Goal: Task Accomplishment & Management: Complete application form

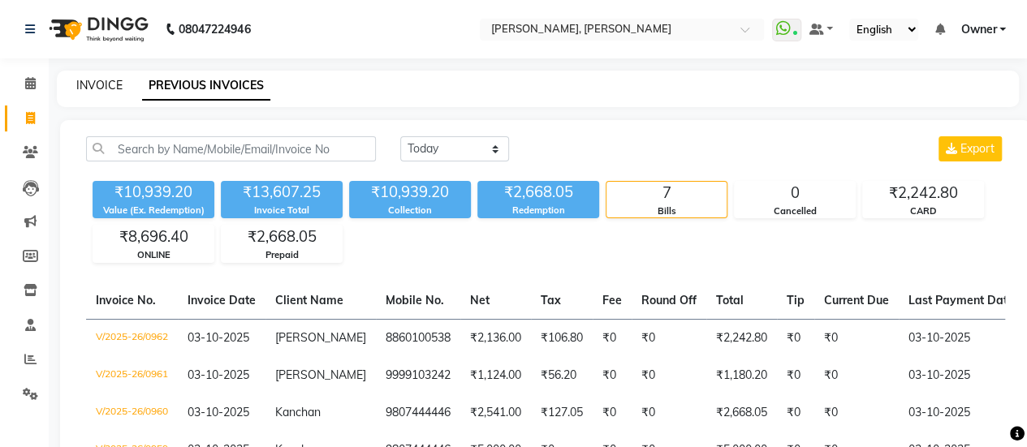
drag, startPoint x: 0, startPoint y: 0, endPoint x: 84, endPoint y: 82, distance: 117.7
click at [84, 82] on link "INVOICE" at bounding box center [99, 85] width 46 height 15
select select "5749"
select select "service"
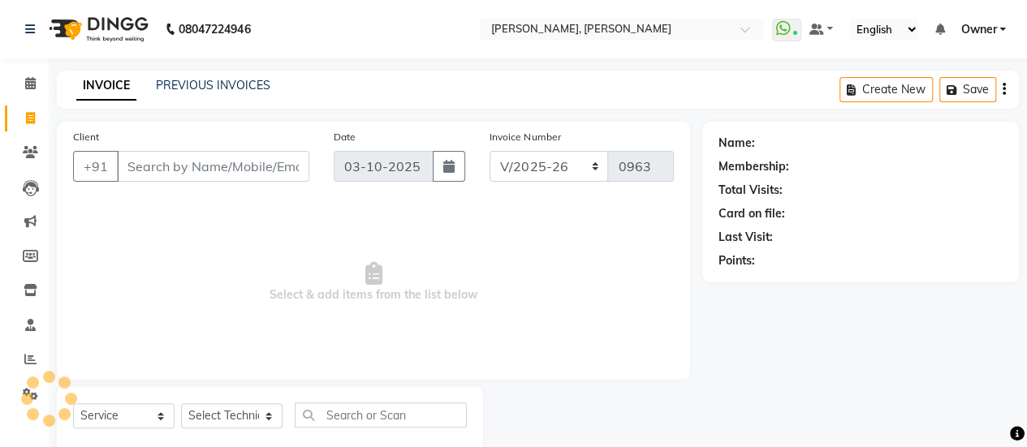
scroll to position [40, 0]
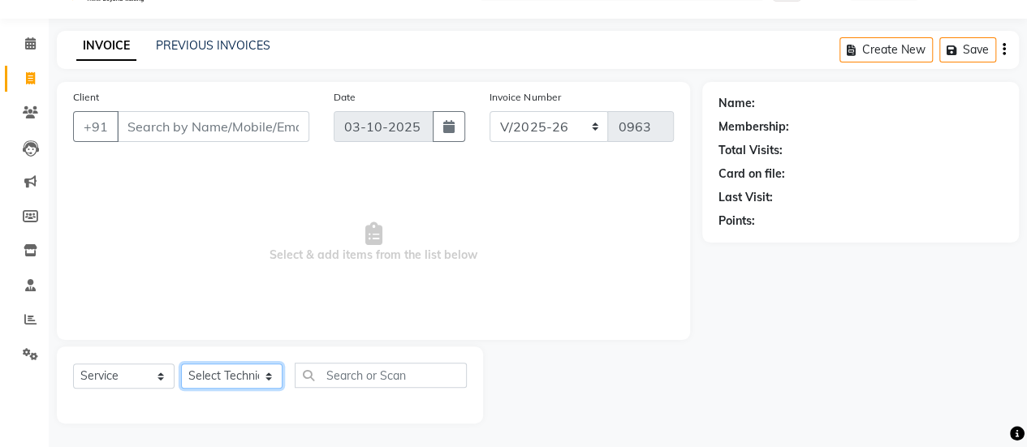
click at [236, 379] on select "Select Technician ajay ATSING Chetan Manager Muskan Owner Prosanto Salome VIVEK" at bounding box center [232, 376] width 102 height 25
select select "39727"
click at [181, 364] on select "Select Technician ajay ATSING Chetan Manager Muskan Owner Prosanto Salome VIVEK" at bounding box center [232, 376] width 102 height 25
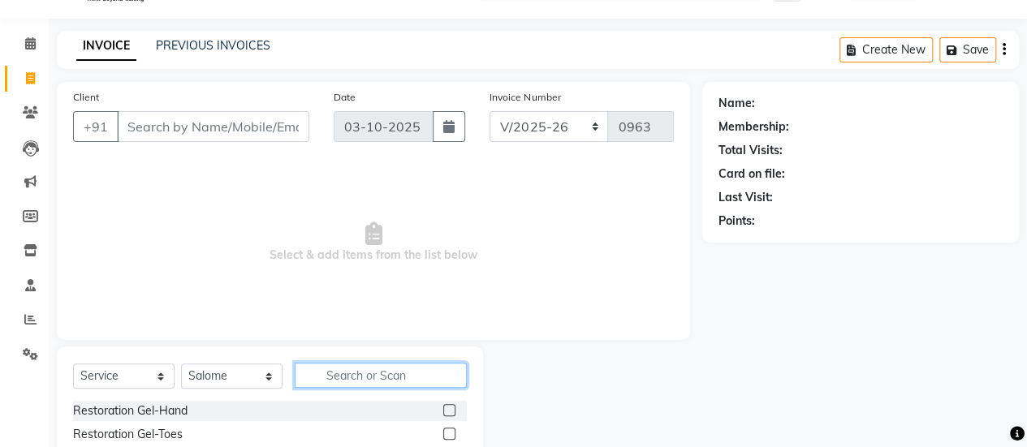
click at [384, 376] on input "text" at bounding box center [381, 375] width 172 height 25
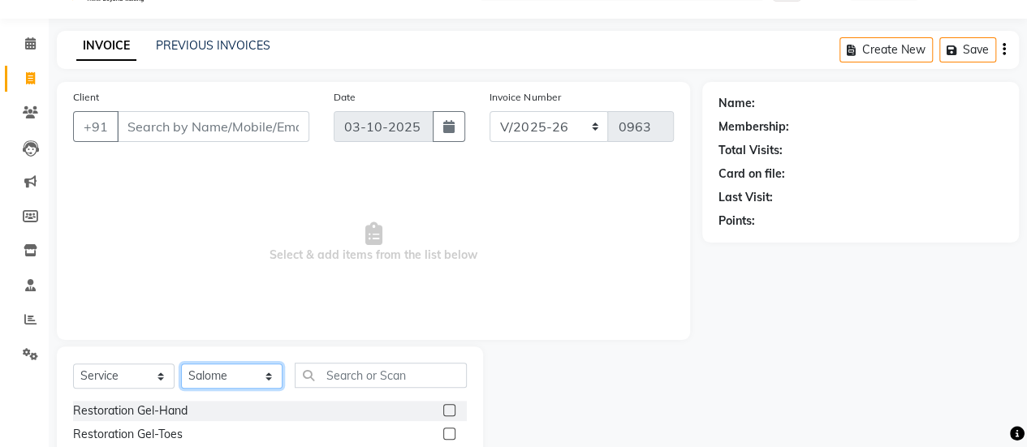
click at [268, 368] on select "Select Technician ajay ATSING Chetan Manager Muskan Owner Prosanto Salome VIVEK" at bounding box center [232, 376] width 102 height 25
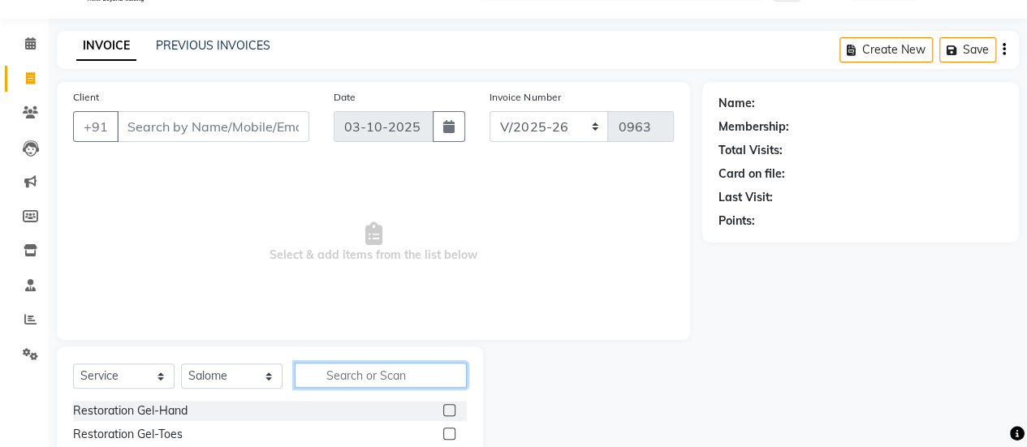
click at [338, 378] on input "text" at bounding box center [381, 375] width 172 height 25
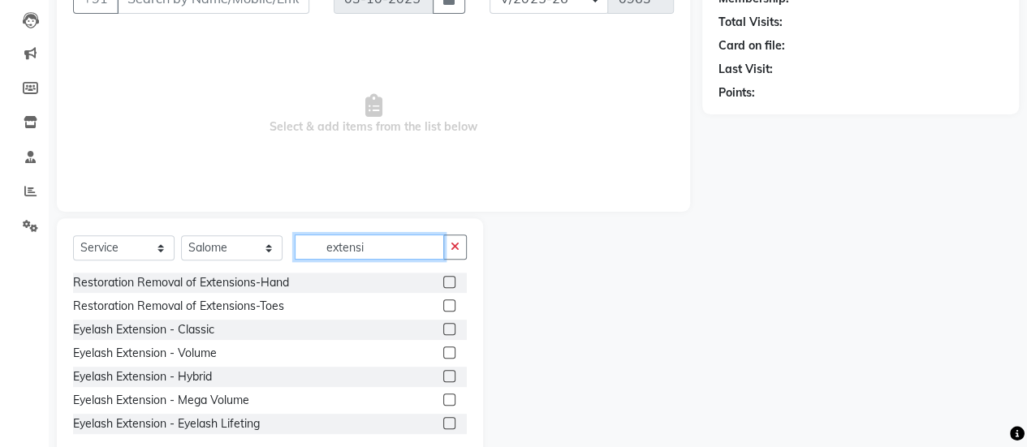
scroll to position [169, 0]
type input "e"
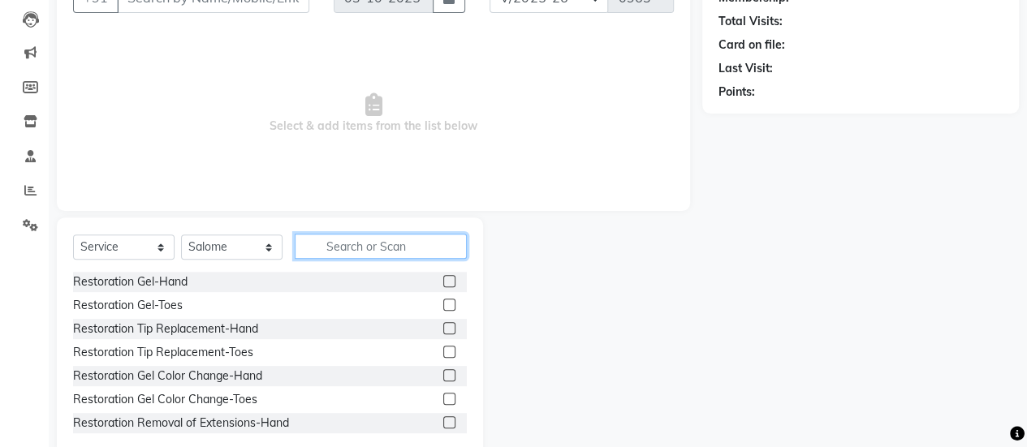
click at [417, 246] on input "text" at bounding box center [381, 246] width 172 height 25
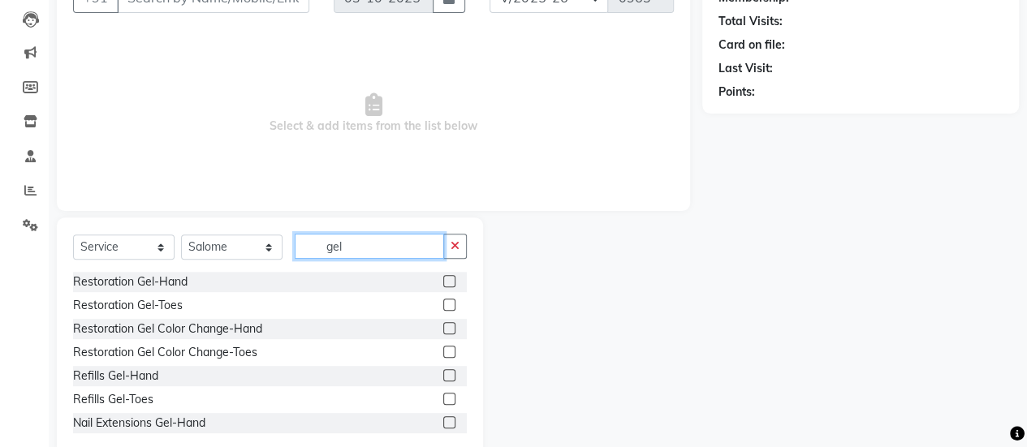
type input "gel"
click at [443, 376] on label at bounding box center [449, 376] width 12 height 12
click at [443, 376] on input "checkbox" at bounding box center [448, 376] width 11 height 11
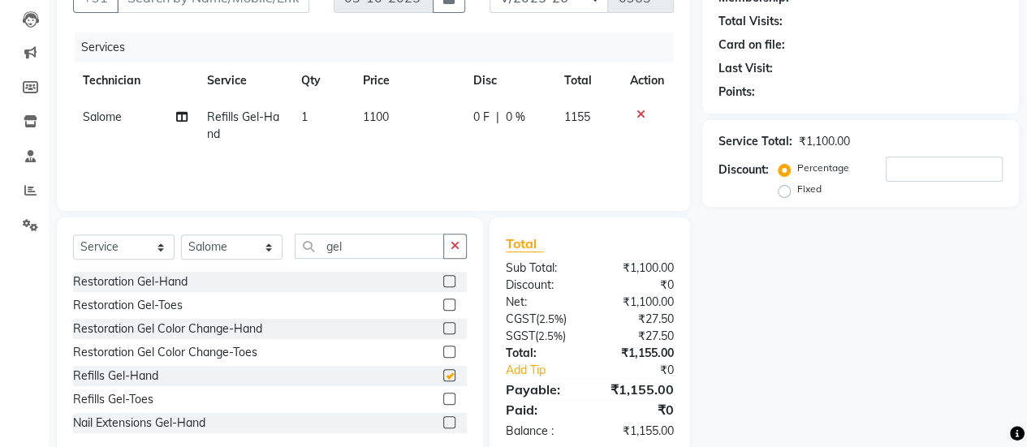
checkbox input "false"
click at [398, 126] on td "1100" at bounding box center [408, 126] width 110 height 54
select select "39727"
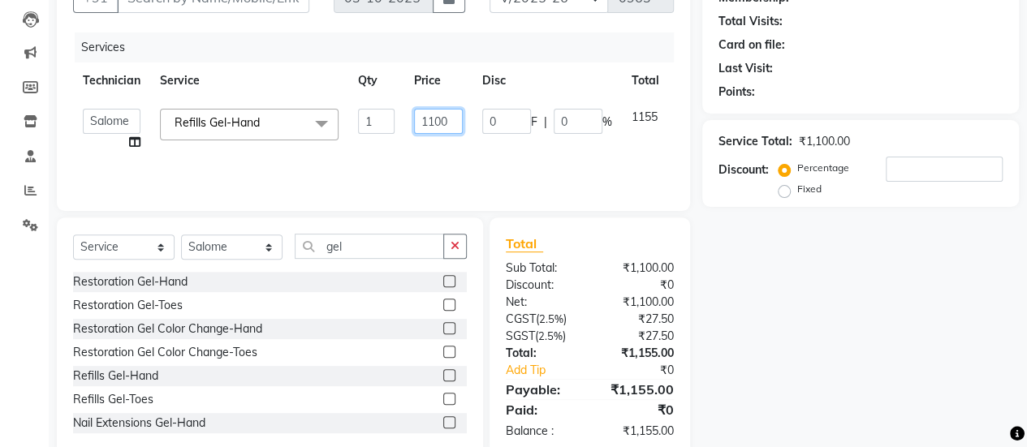
click at [452, 123] on input "1100" at bounding box center [438, 121] width 49 height 25
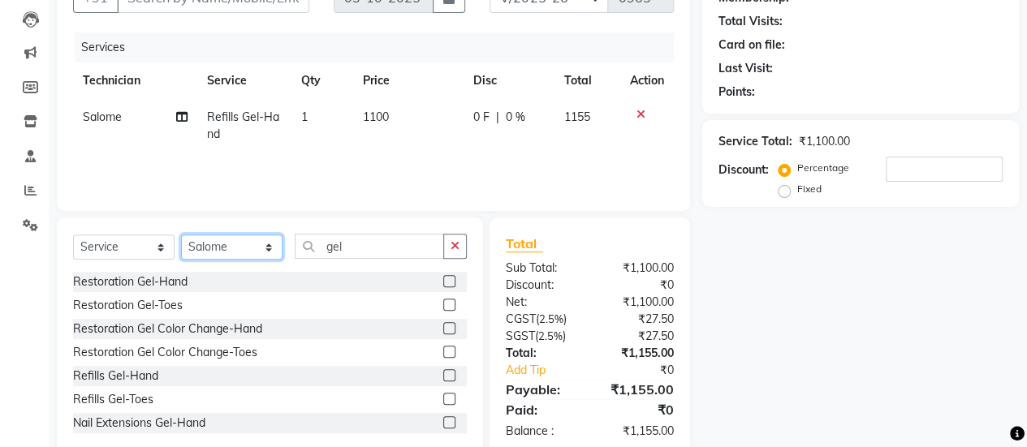
click at [244, 242] on select "Select Technician ajay ATSING Chetan Manager Muskan Owner Prosanto Salome VIVEK" at bounding box center [232, 247] width 102 height 25
select select "39728"
click at [181, 235] on select "Select Technician ajay ATSING Chetan Manager Muskan Owner Prosanto Salome VIVEK" at bounding box center [232, 247] width 102 height 25
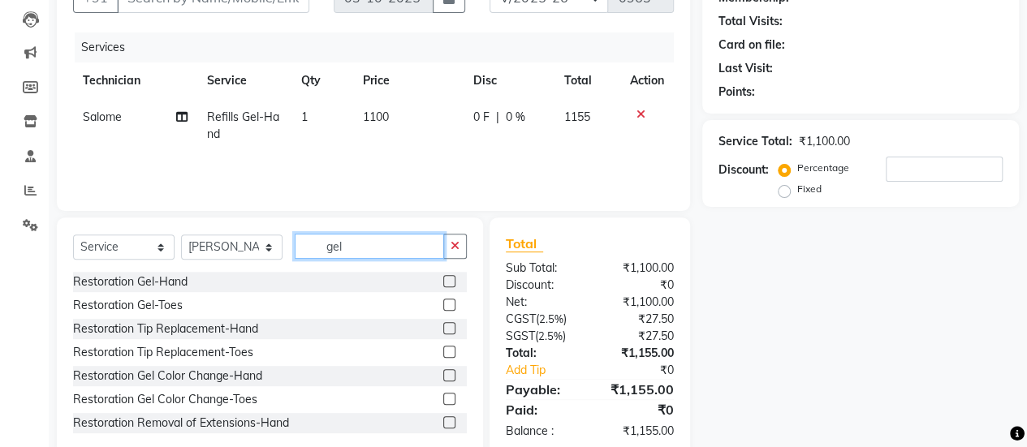
click at [357, 239] on input "gel" at bounding box center [369, 246] width 149 height 25
type input "g"
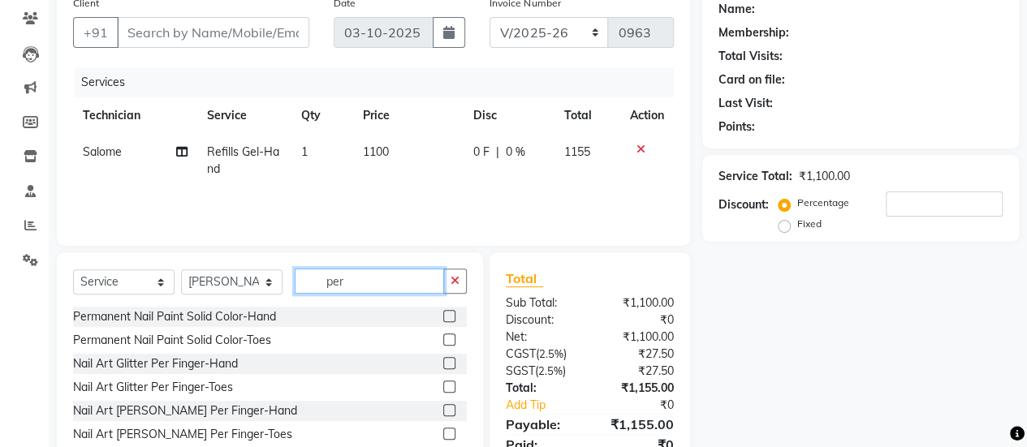
scroll to position [129, 0]
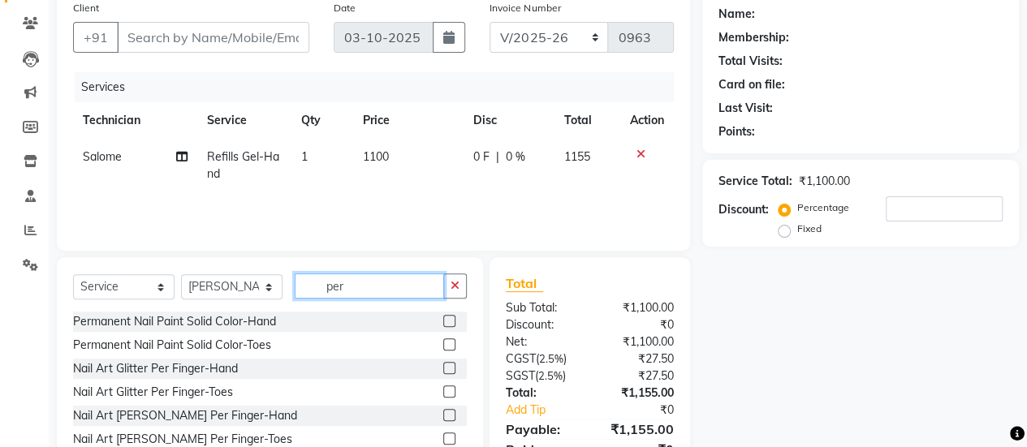
type input "per"
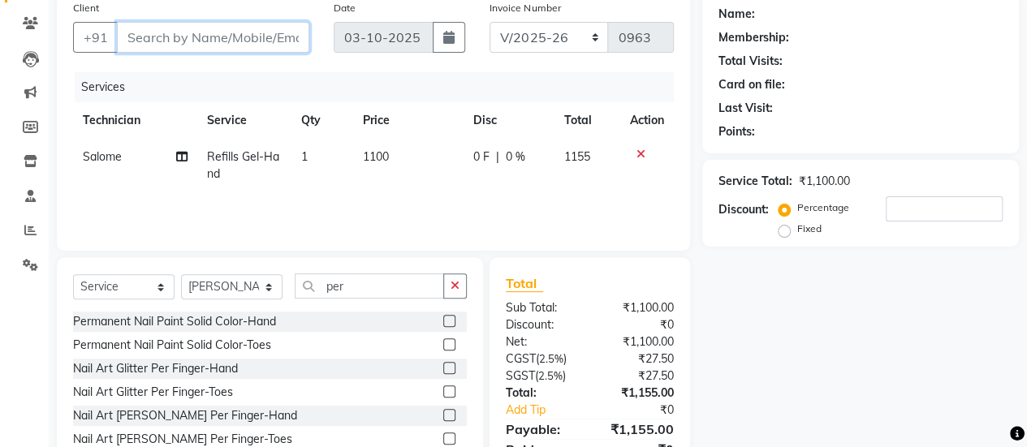
click at [253, 23] on input "Client" at bounding box center [213, 37] width 192 height 31
type input "9"
type input "0"
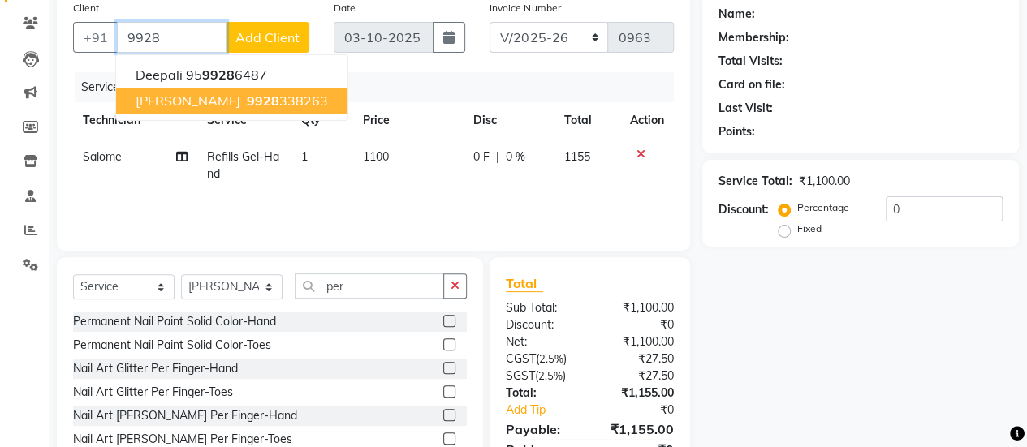
click at [244, 102] on ngb-highlight "9928 338263" at bounding box center [286, 101] width 84 height 16
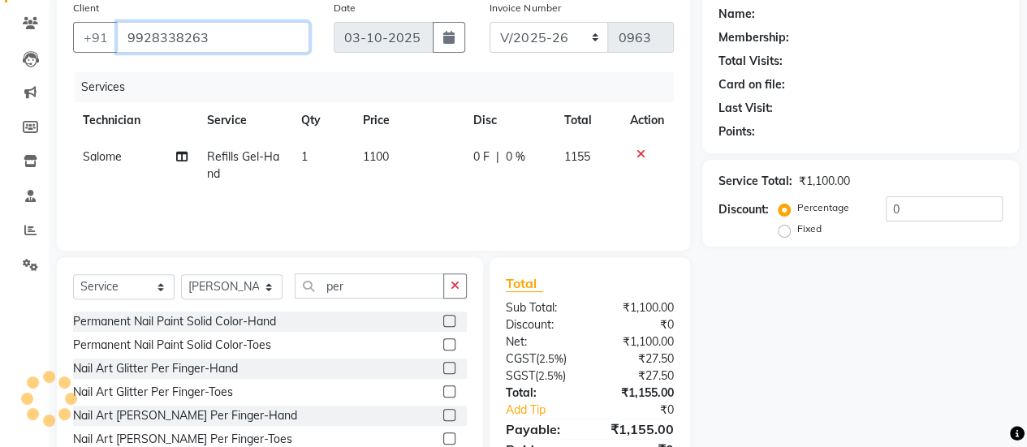
type input "9928338263"
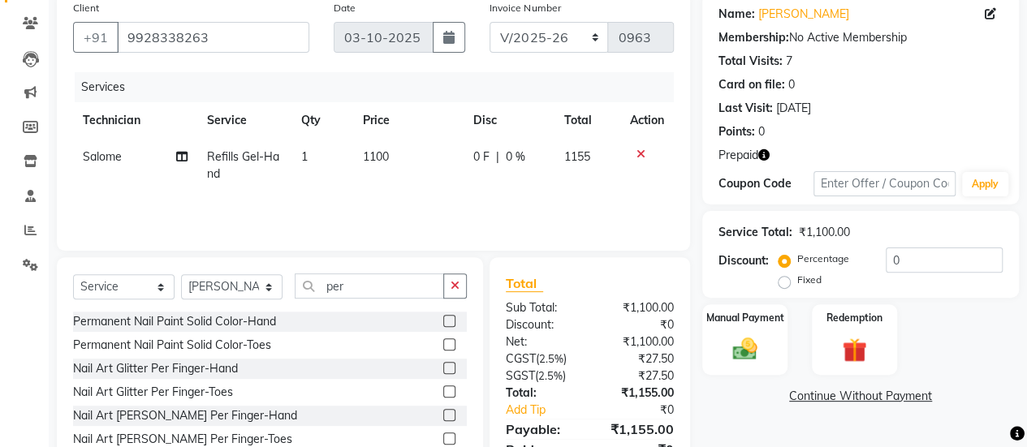
scroll to position [202, 0]
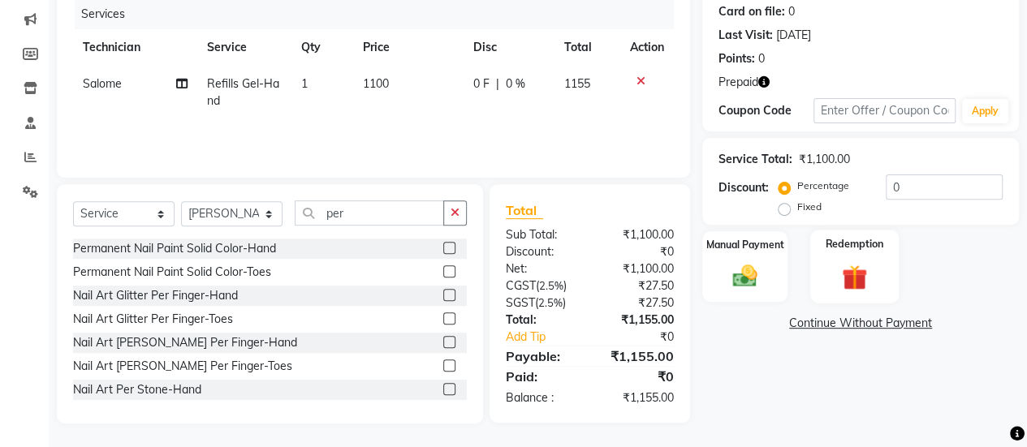
click at [861, 262] on img at bounding box center [854, 278] width 41 height 32
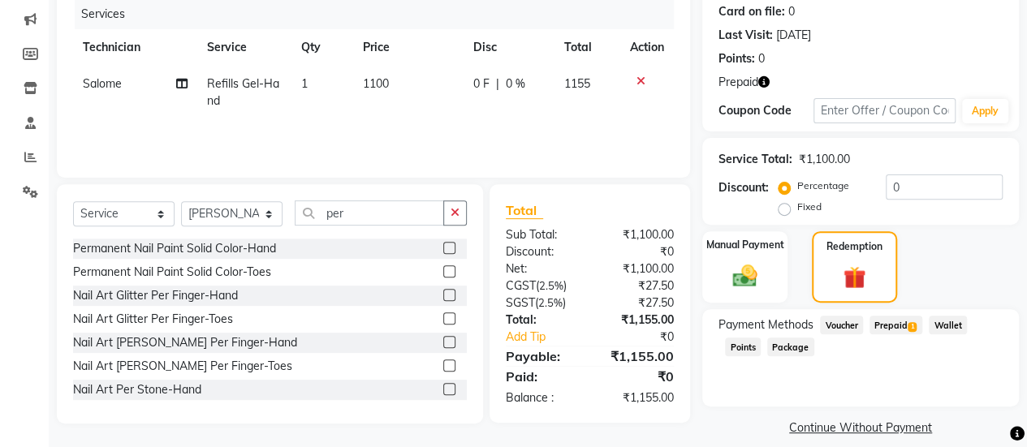
click at [890, 323] on span "Prepaid 1" at bounding box center [896, 325] width 53 height 19
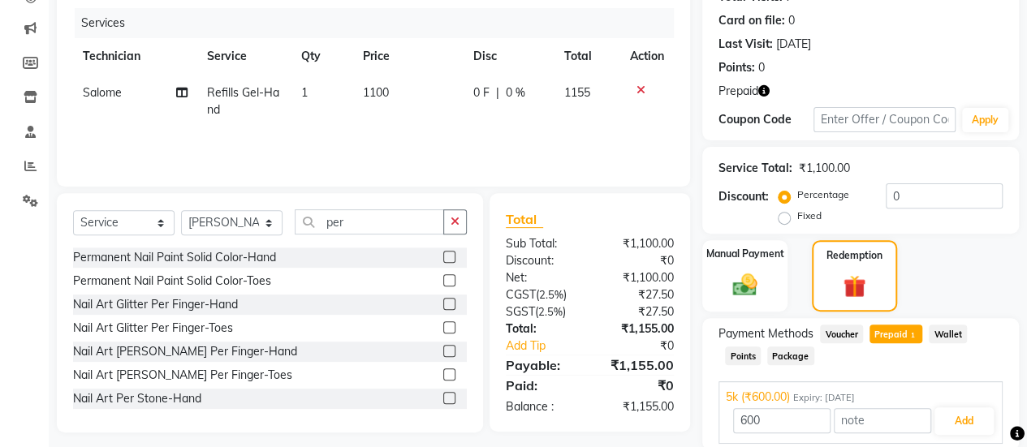
scroll to position [188, 0]
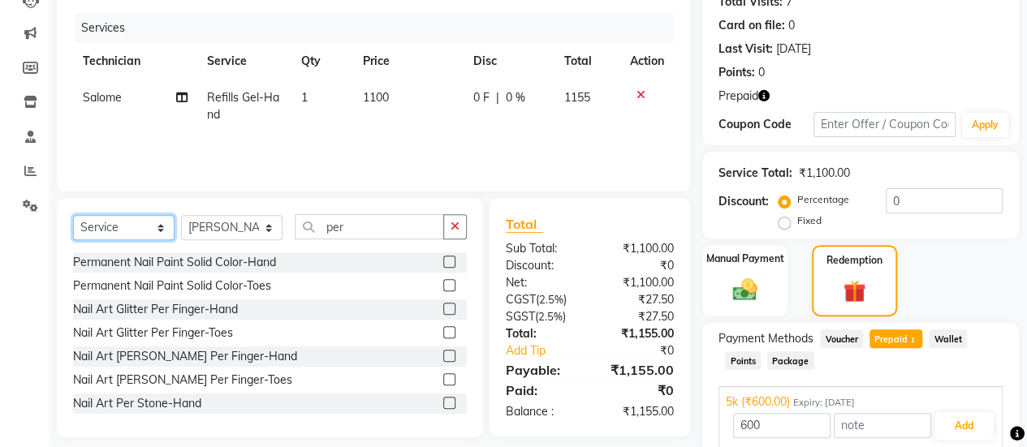
click at [118, 215] on select "Select Service Product Membership Package Voucher Prepaid Gift Card" at bounding box center [124, 227] width 102 height 25
select select "P"
click at [73, 215] on select "Select Service Product Membership Package Voucher Prepaid Gift Card" at bounding box center [124, 227] width 102 height 25
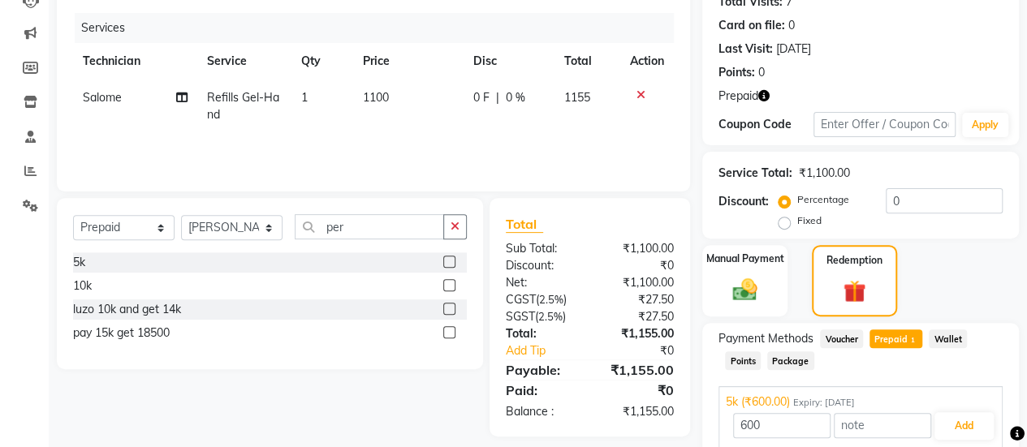
click at [638, 92] on icon at bounding box center [641, 94] width 9 height 11
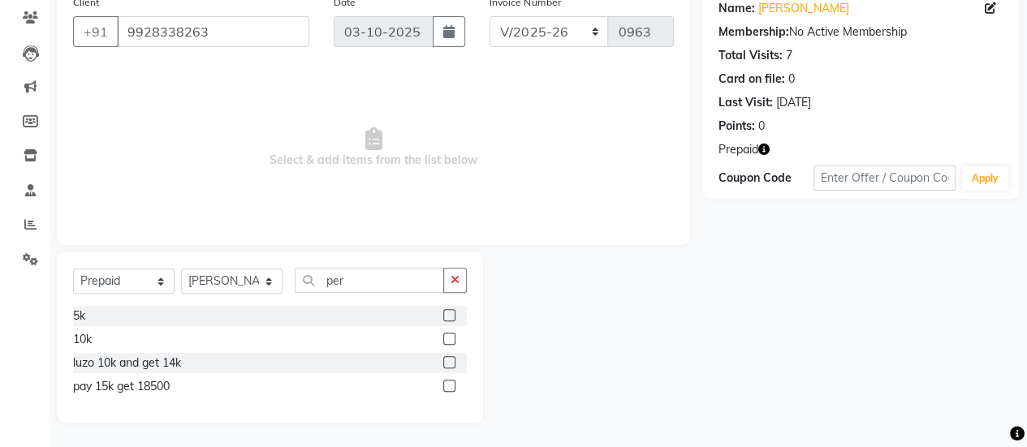
scroll to position [134, 0]
click at [448, 315] on label at bounding box center [449, 316] width 12 height 12
click at [448, 315] on input "checkbox" at bounding box center [448, 317] width 11 height 11
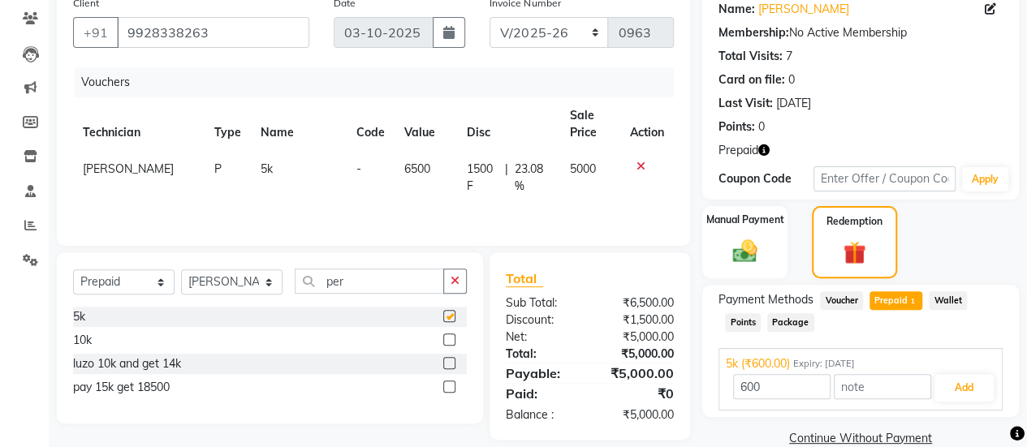
scroll to position [161, 0]
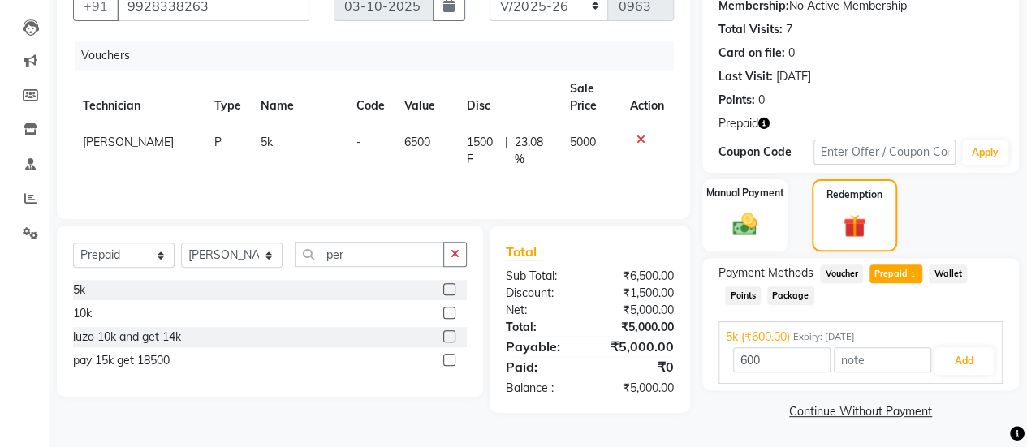
checkbox input "false"
click at [726, 232] on img at bounding box center [744, 224] width 41 height 29
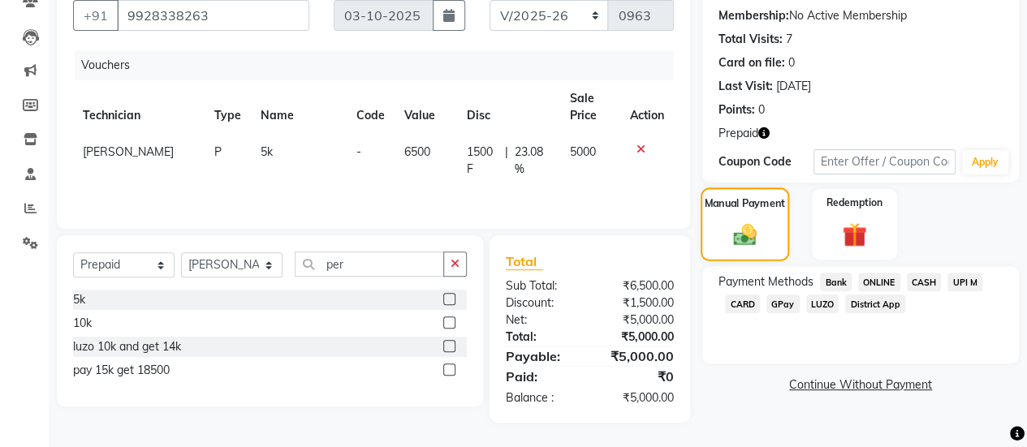
scroll to position [149, 0]
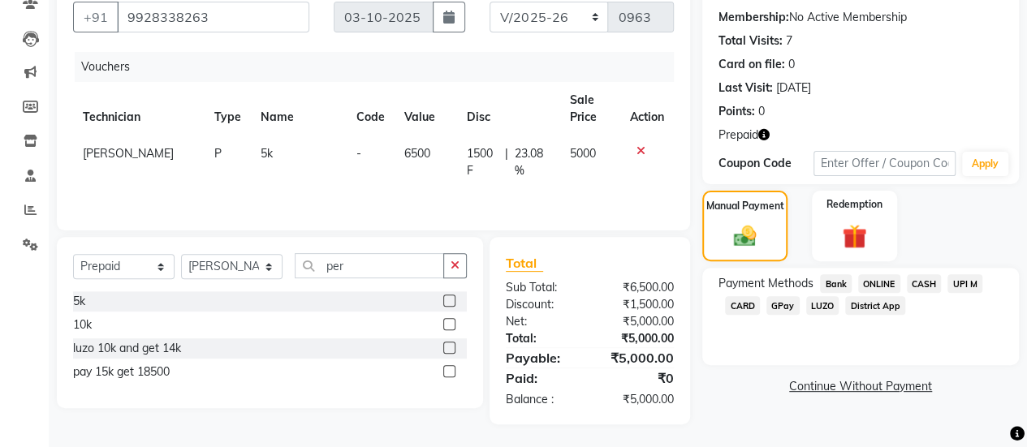
click at [882, 283] on span "ONLINE" at bounding box center [879, 283] width 42 height 19
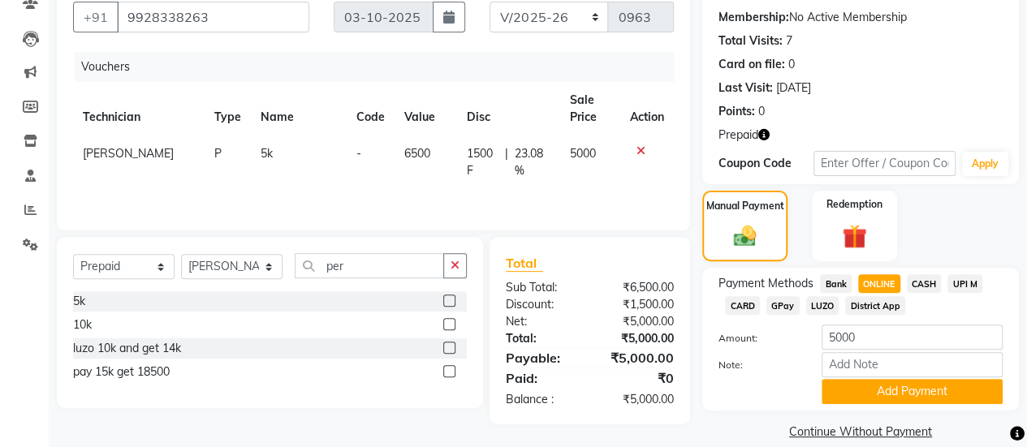
scroll to position [170, 0]
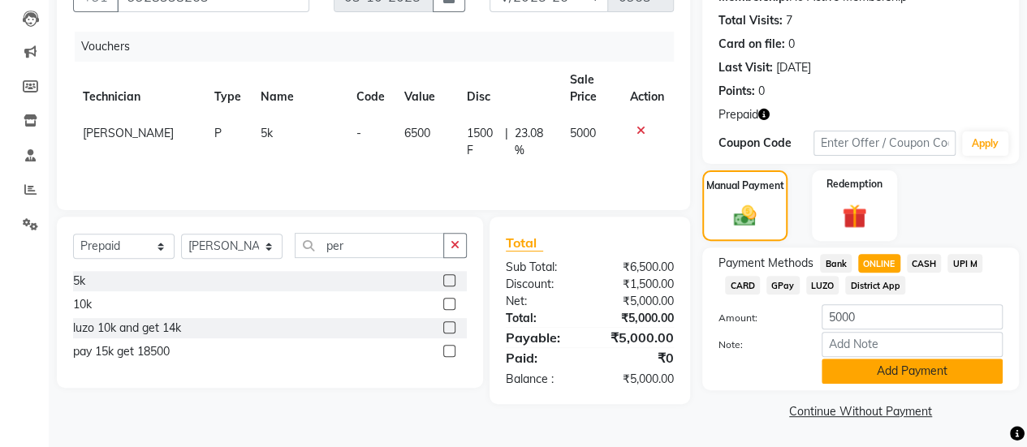
click at [862, 370] on button "Add Payment" at bounding box center [912, 371] width 181 height 25
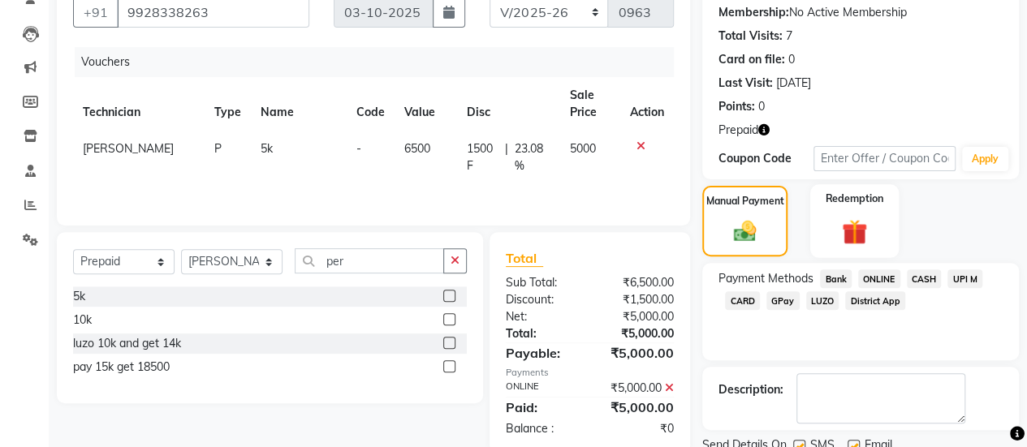
scroll to position [214, 0]
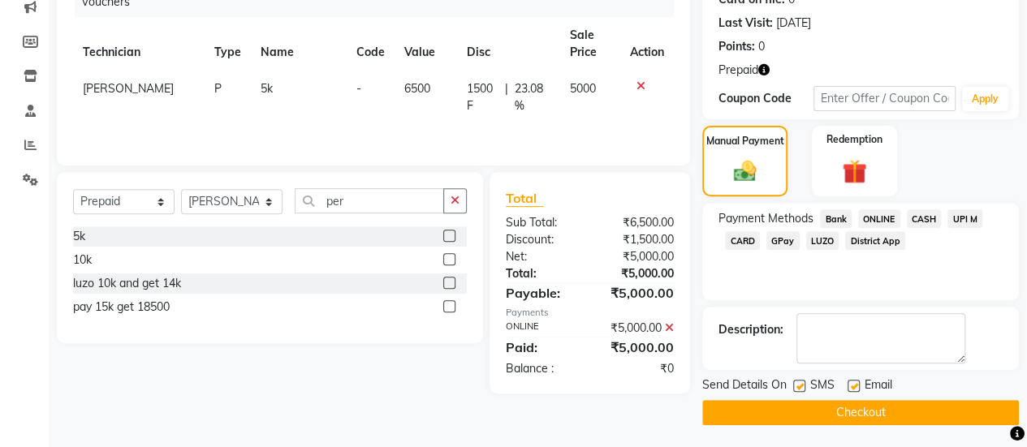
click at [858, 408] on button "Checkout" at bounding box center [860, 412] width 317 height 25
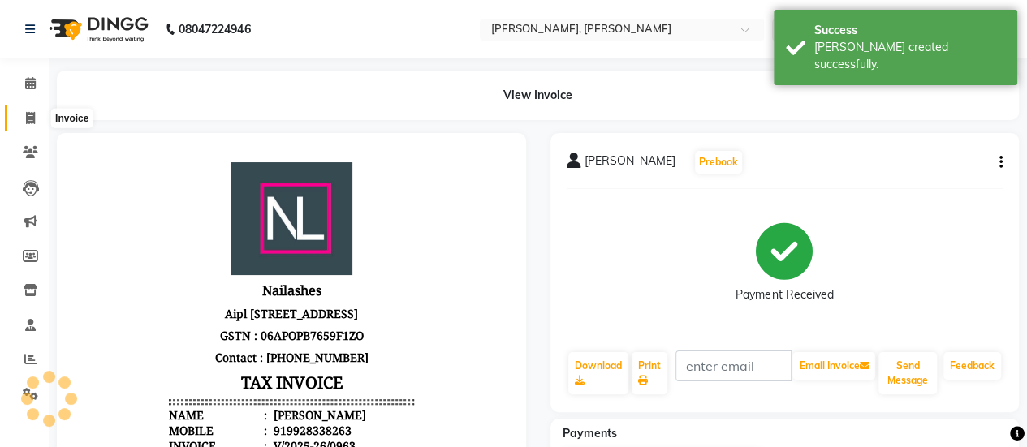
click at [30, 113] on icon at bounding box center [30, 118] width 9 height 12
select select "5749"
select select "service"
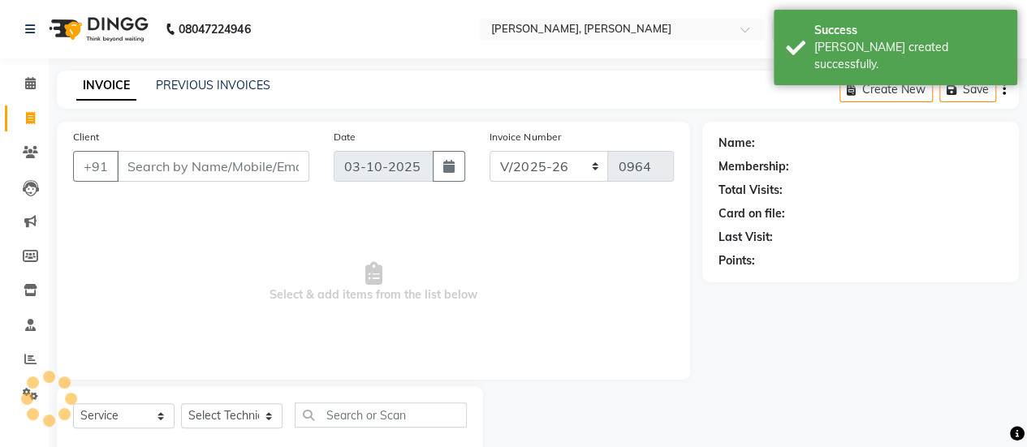
scroll to position [40, 0]
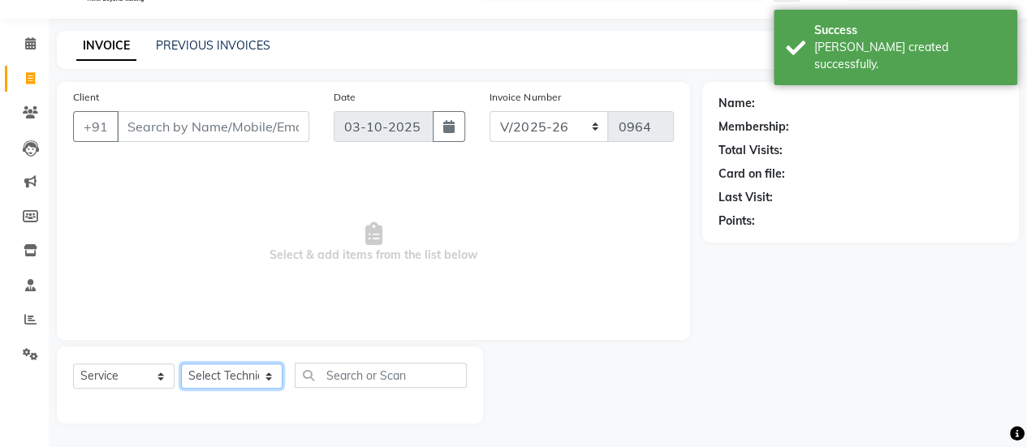
click at [245, 374] on select "Select Technician ajay ATSING Chetan Manager Muskan Owner Prosanto Salome VIVEK" at bounding box center [232, 376] width 102 height 25
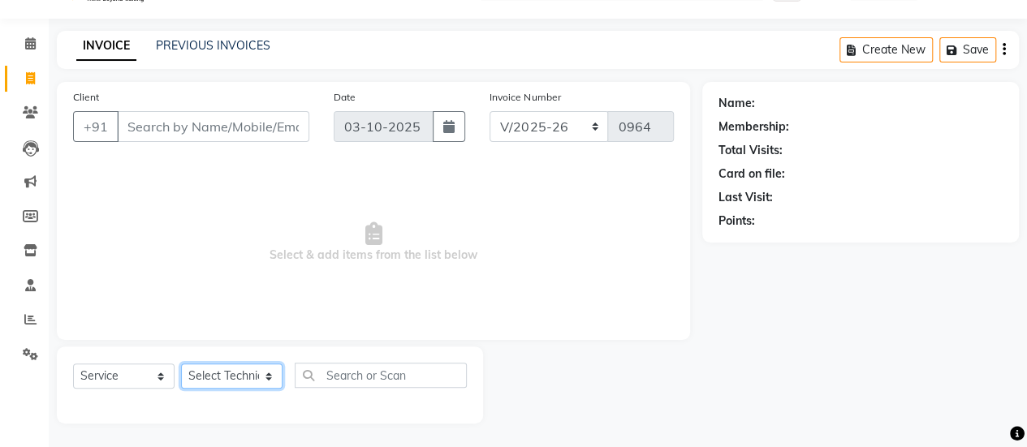
select select "39727"
click at [181, 364] on select "Select Technician ajay ATSING Chetan Manager Muskan Owner Prosanto Salome VIVEK" at bounding box center [232, 376] width 102 height 25
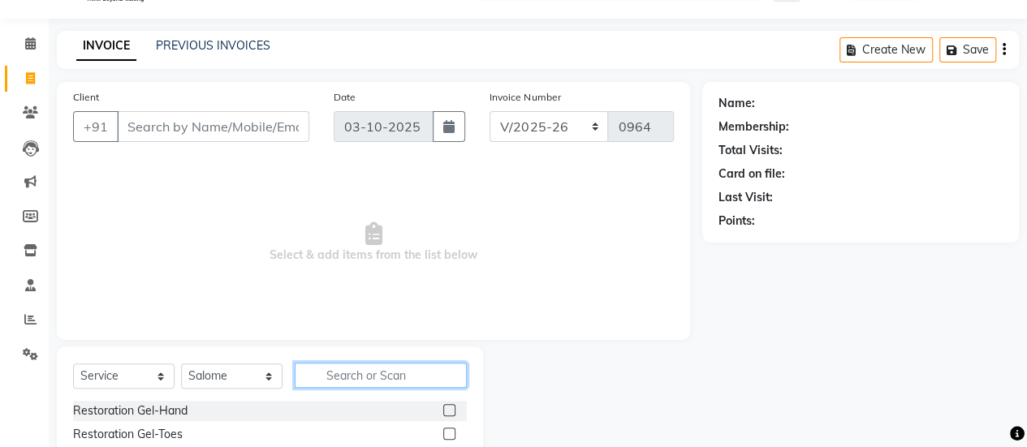
click at [351, 384] on input "text" at bounding box center [381, 375] width 172 height 25
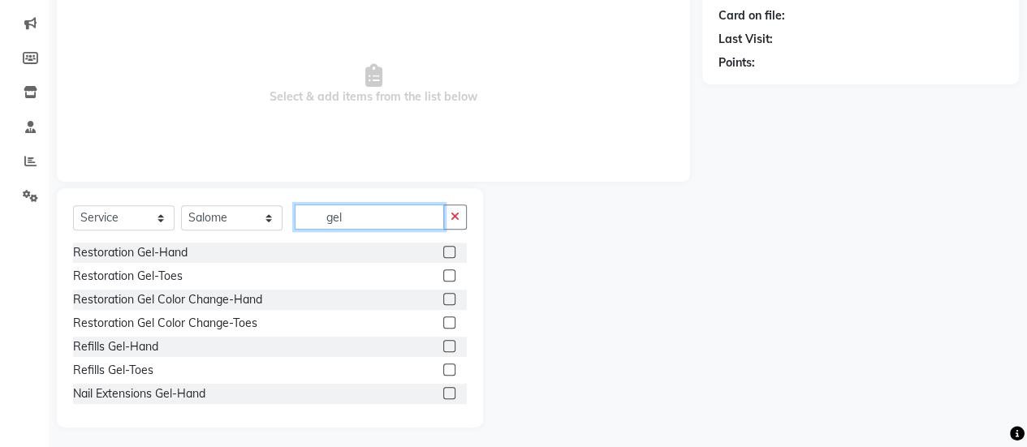
scroll to position [202, 0]
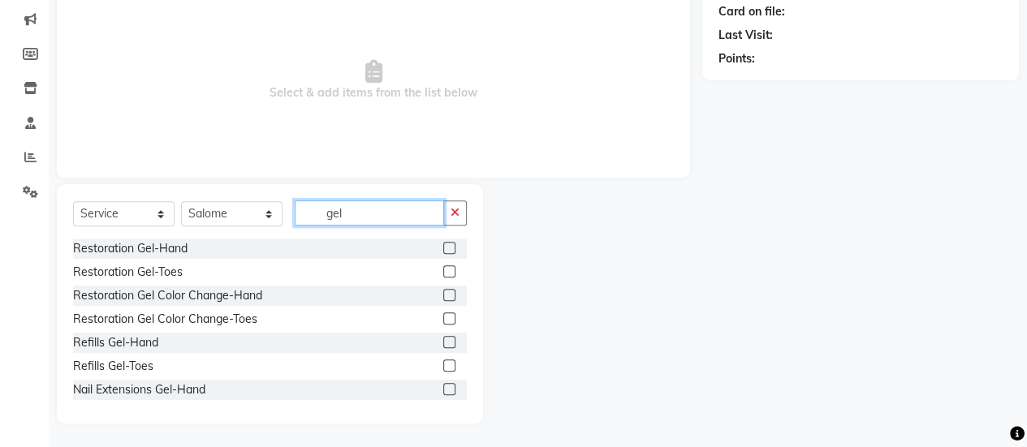
type input "gel"
click at [443, 342] on label at bounding box center [449, 342] width 12 height 12
click at [443, 342] on input "checkbox" at bounding box center [448, 343] width 11 height 11
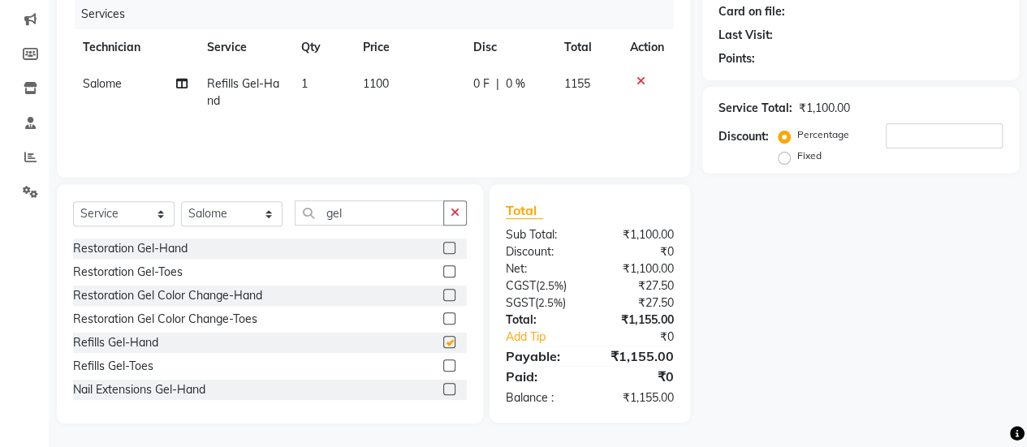
checkbox input "false"
click at [397, 79] on td "1100" at bounding box center [408, 93] width 110 height 54
select select "39727"
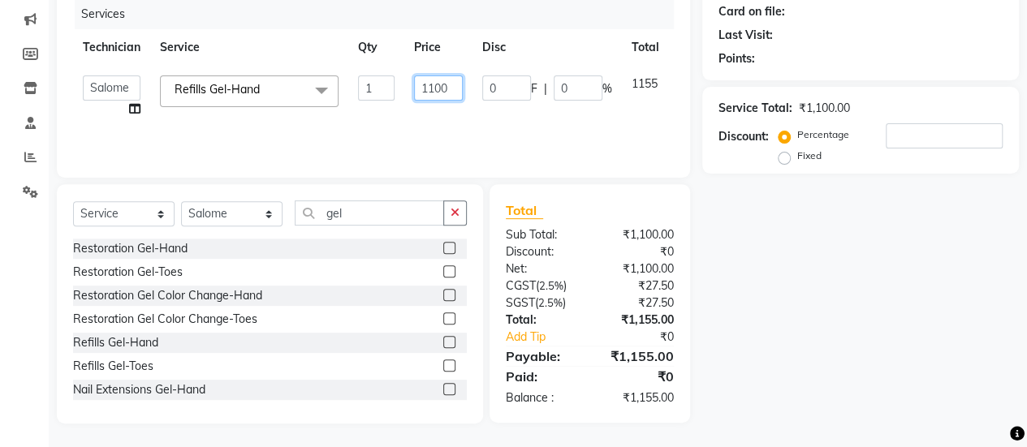
click at [453, 85] on input "1100" at bounding box center [438, 88] width 49 height 25
type input "1"
type input "2024"
click at [473, 123] on div "Services Technician Service Qty Price Disc Total Action ajay ATSING Chetan Mana…" at bounding box center [373, 80] width 601 height 162
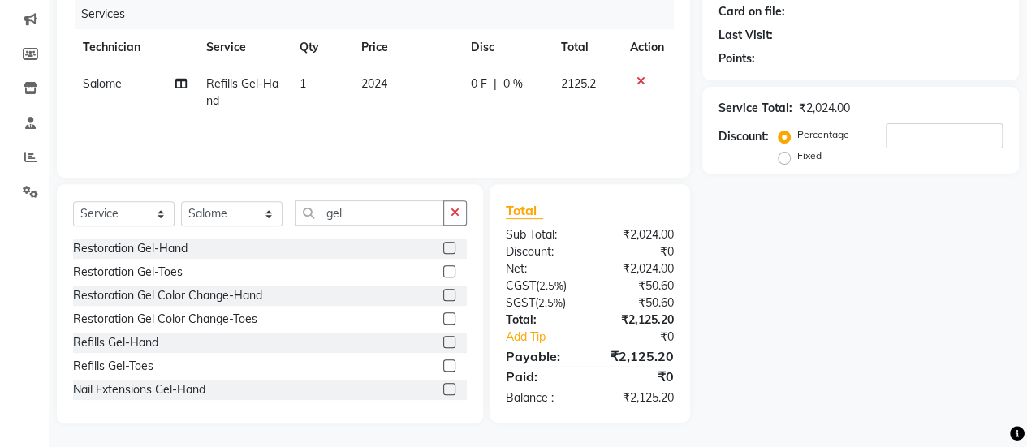
click at [453, 99] on td "2024" at bounding box center [407, 93] width 110 height 54
select select "39727"
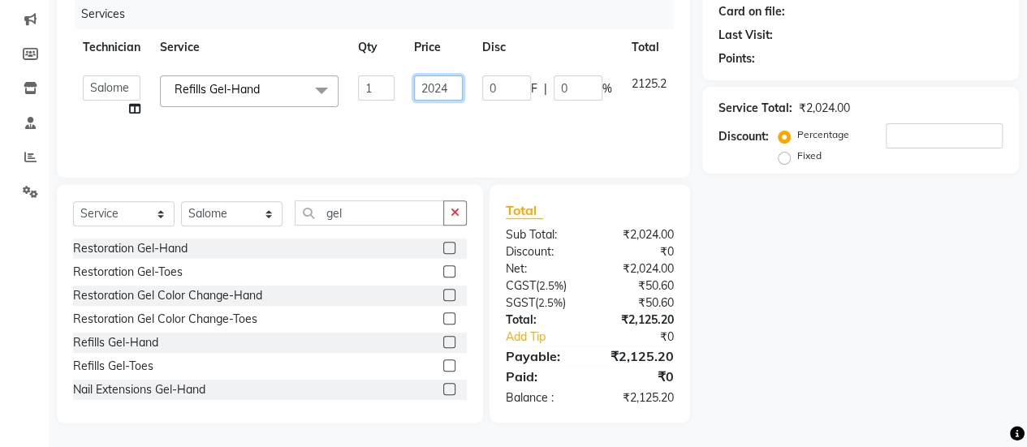
click at [453, 92] on input "2024" at bounding box center [438, 88] width 49 height 25
type input "2023"
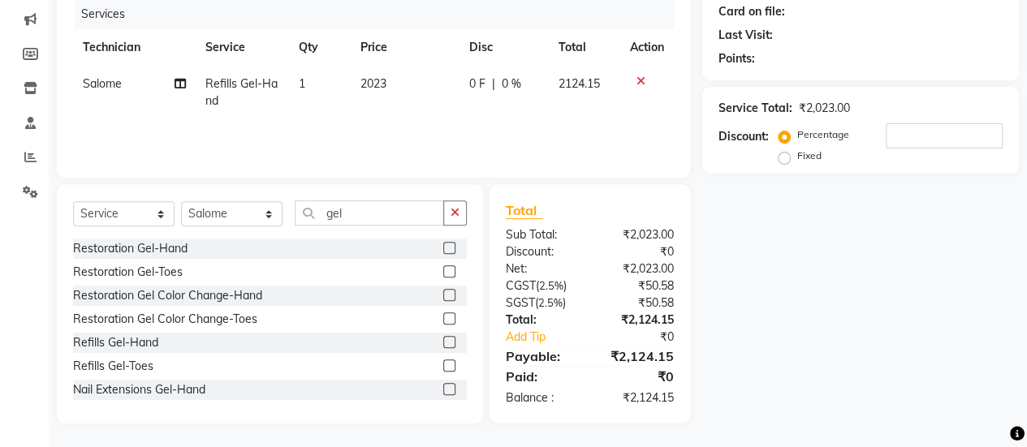
click at [465, 113] on tr "Salome Refills Gel-Hand 1 2023 0 F | 0 % 2124.15" at bounding box center [373, 93] width 601 height 54
click at [257, 206] on select "Select Technician ajay ATSING Chetan Manager Muskan Owner Prosanto Salome VIVEK" at bounding box center [232, 213] width 102 height 25
select select "39728"
click at [181, 201] on select "Select Technician ajay ATSING Chetan Manager Muskan Owner Prosanto Salome VIVEK" at bounding box center [232, 213] width 102 height 25
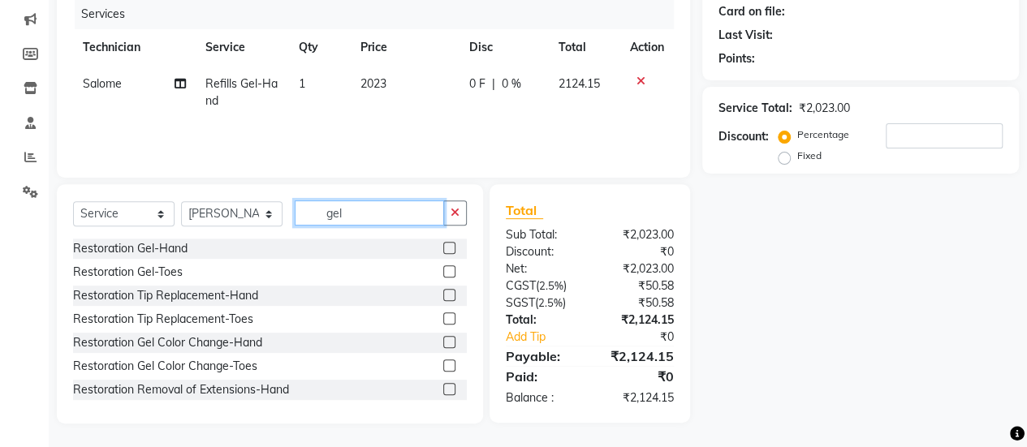
click at [361, 217] on input "gel" at bounding box center [369, 213] width 149 height 25
type input "g"
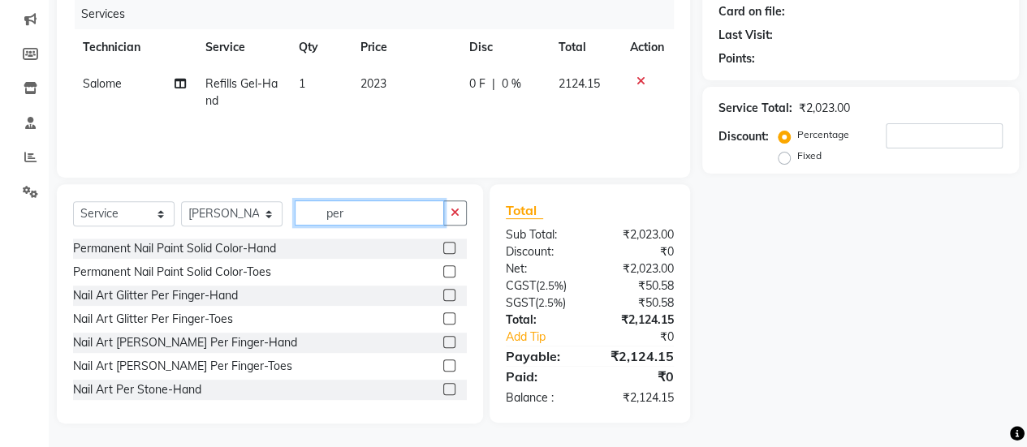
type input "per"
click at [443, 274] on label at bounding box center [449, 272] width 12 height 12
click at [443, 274] on input "checkbox" at bounding box center [448, 272] width 11 height 11
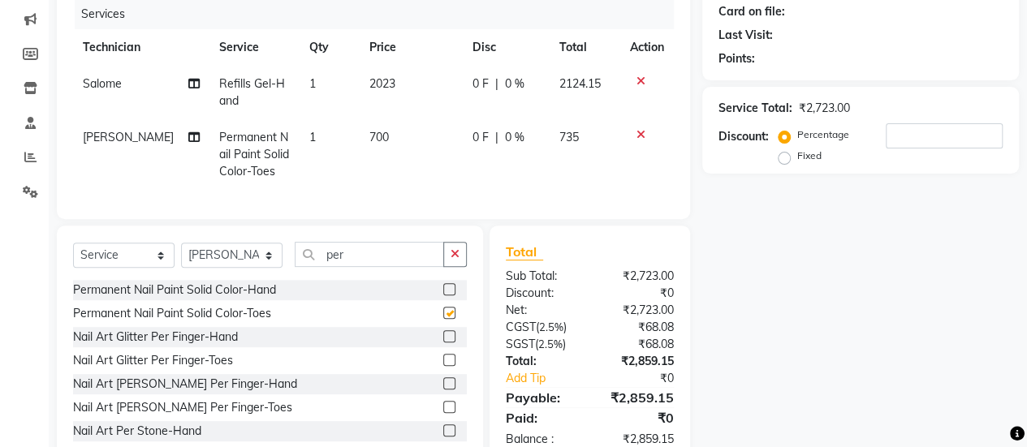
checkbox input "false"
click at [369, 140] on span "700" at bounding box center [378, 137] width 19 height 15
select select "39728"
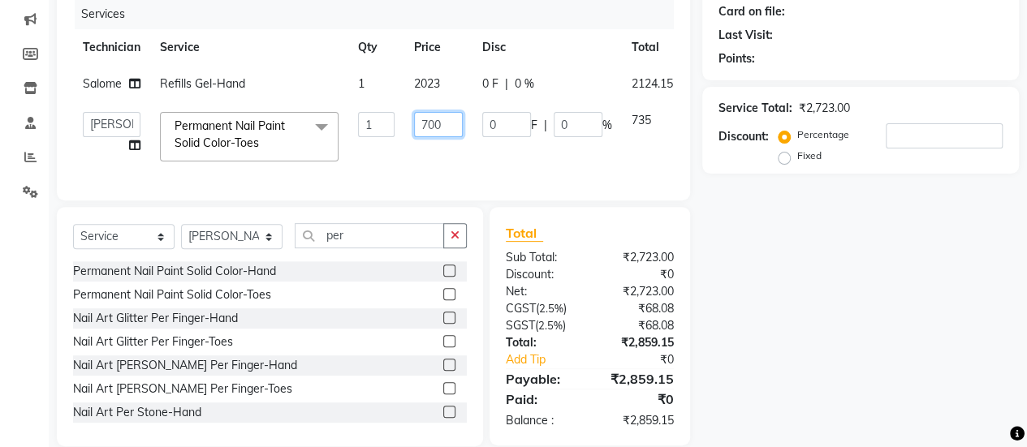
click at [439, 129] on input "700" at bounding box center [438, 124] width 49 height 25
type input "787"
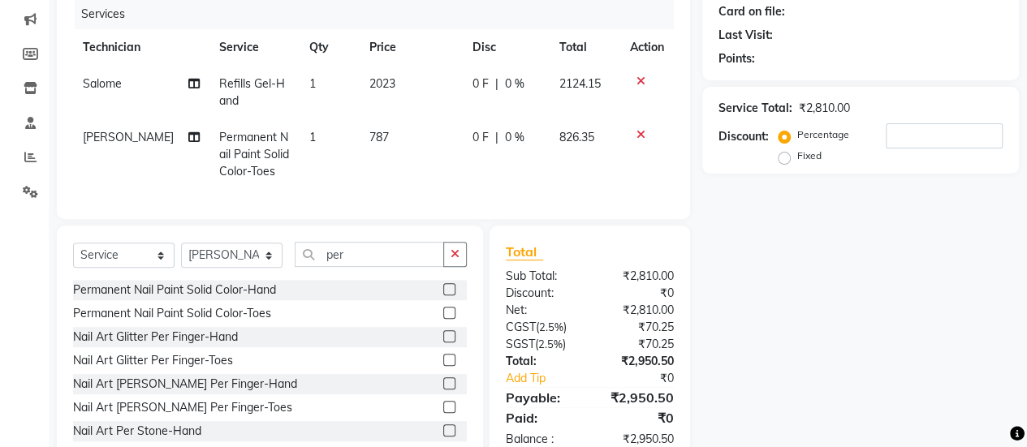
click at [465, 169] on tr "Prosanto Permanent Nail Paint Solid Color-Toes 1 787 0 F | 0 % 826.35" at bounding box center [373, 154] width 601 height 71
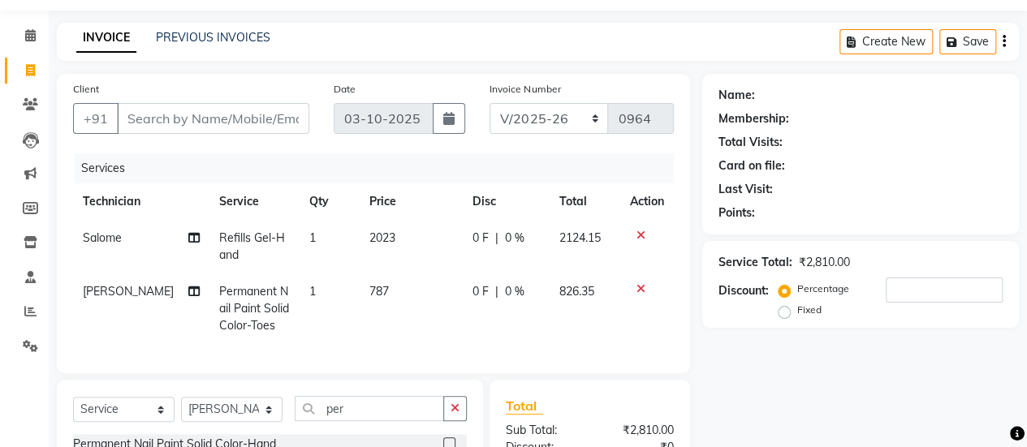
scroll to position [43, 0]
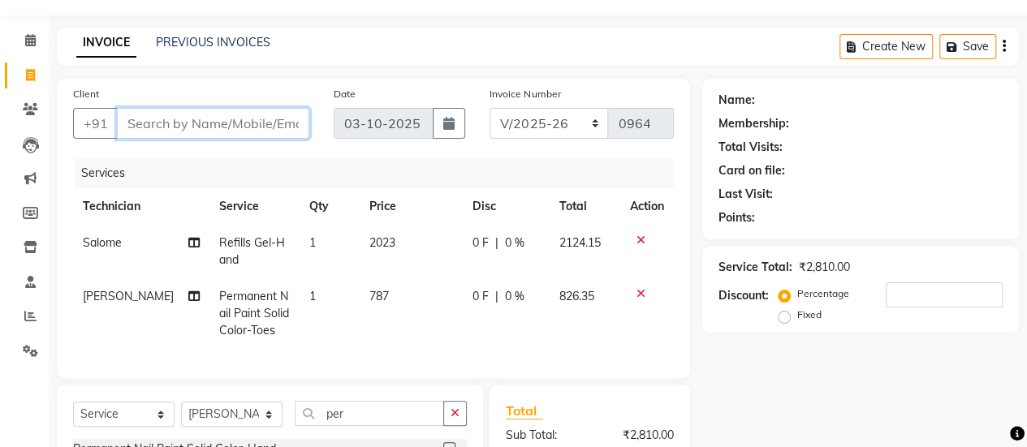
click at [234, 123] on input "Client" at bounding box center [213, 123] width 192 height 31
type input "y"
type input "0"
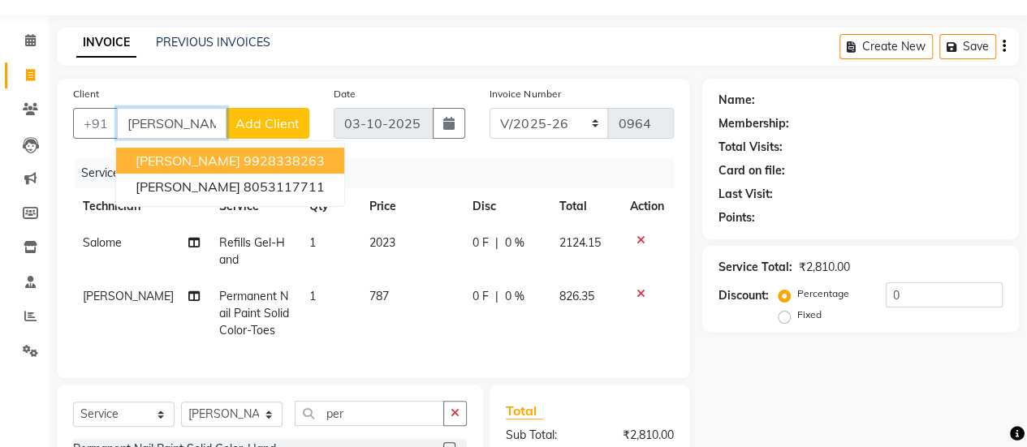
click at [244, 161] on ngb-highlight "9928338263" at bounding box center [284, 161] width 81 height 16
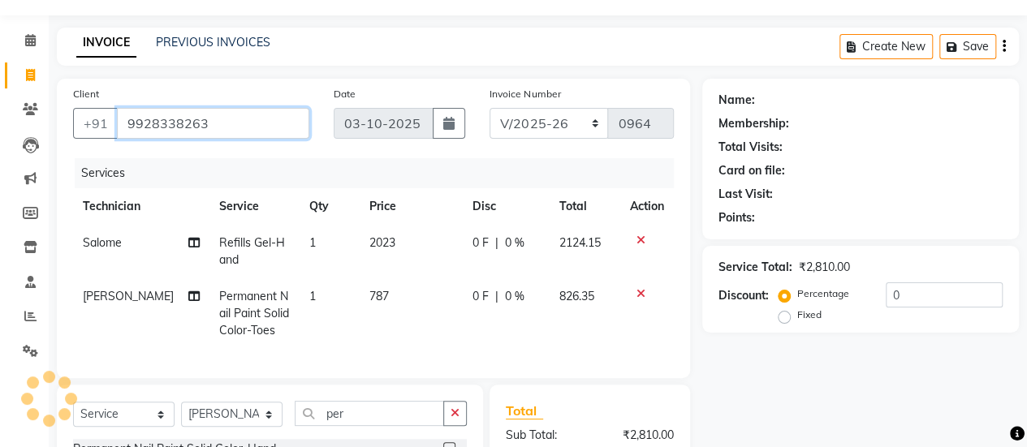
type input "9928338263"
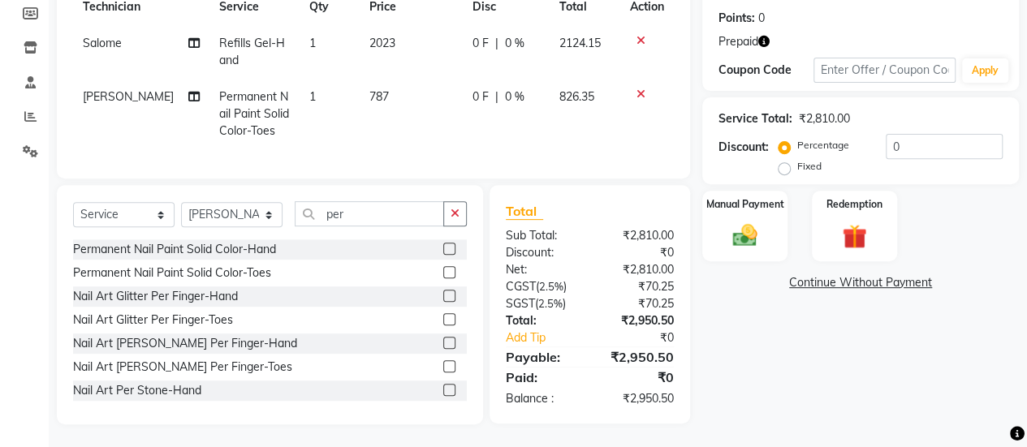
scroll to position [249, 0]
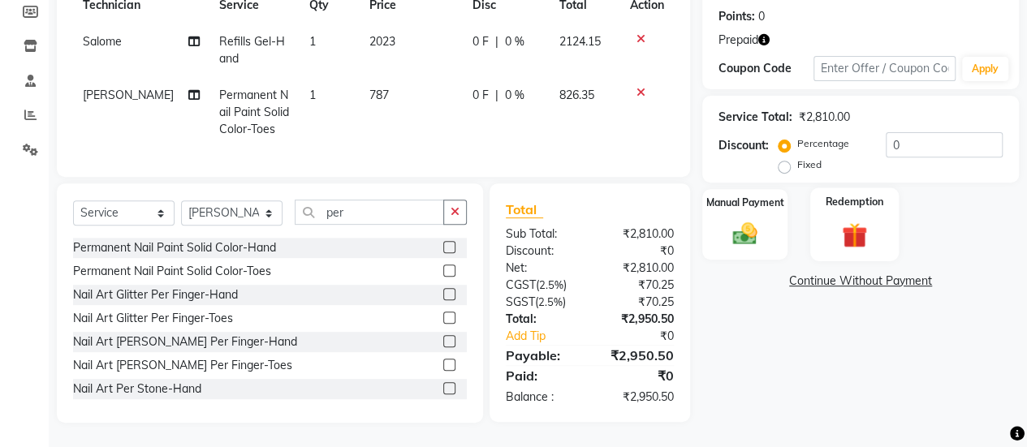
click at [884, 235] on div "Redemption" at bounding box center [855, 225] width 89 height 74
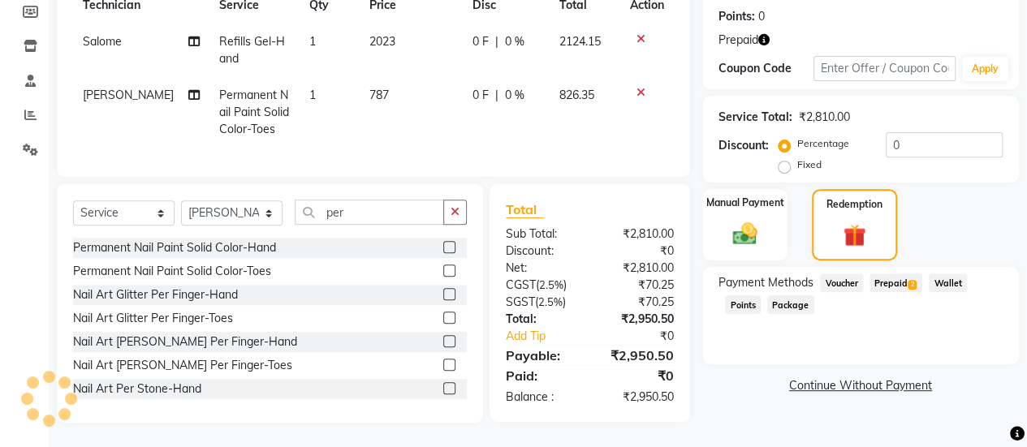
click at [890, 285] on span "Prepaid 2" at bounding box center [896, 283] width 53 height 19
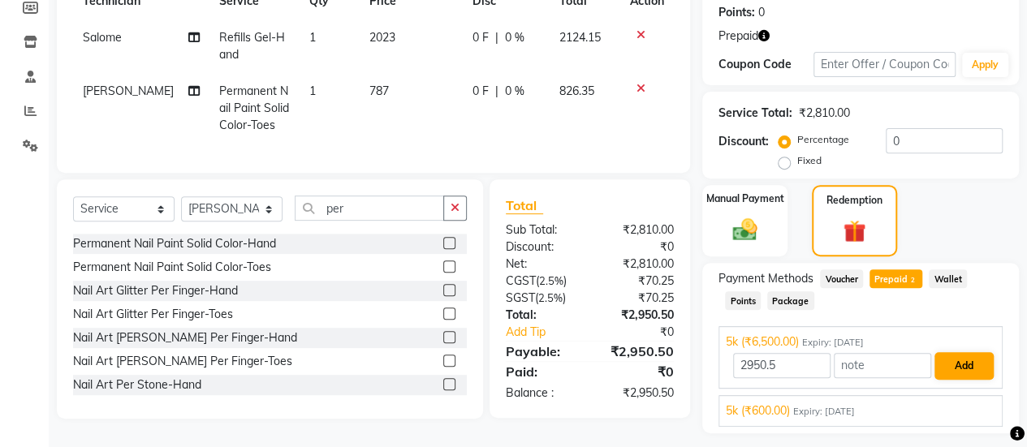
scroll to position [292, 0]
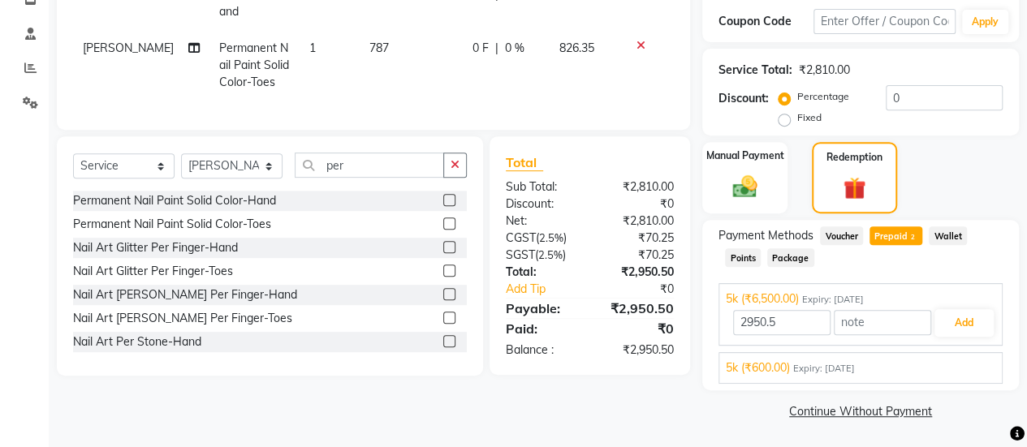
click at [924, 360] on div "5k (₹600.00) Expiry: 30-05-2026" at bounding box center [861, 368] width 270 height 17
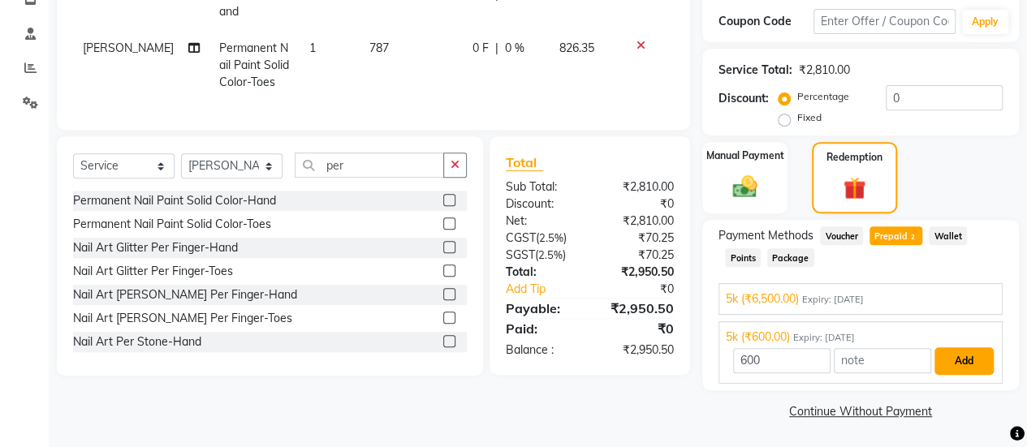
click at [962, 361] on button "Add" at bounding box center [964, 362] width 59 height 28
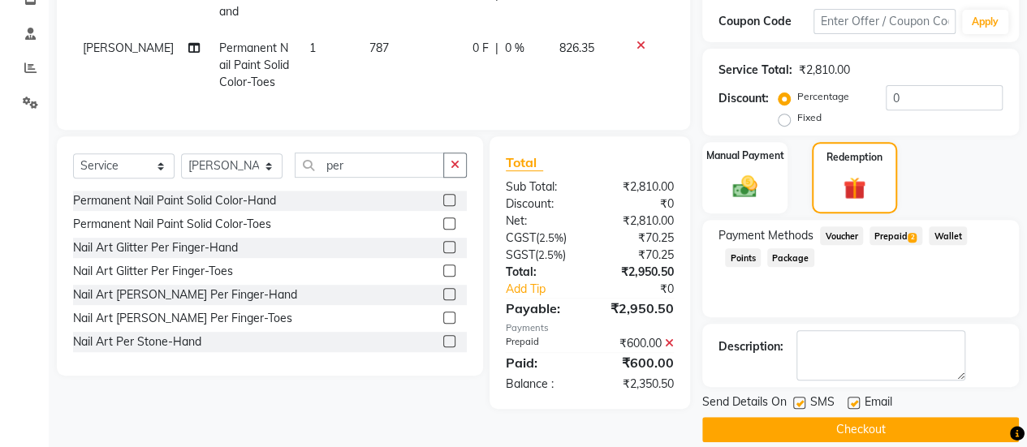
click at [893, 236] on span "Prepaid 2" at bounding box center [896, 236] width 53 height 19
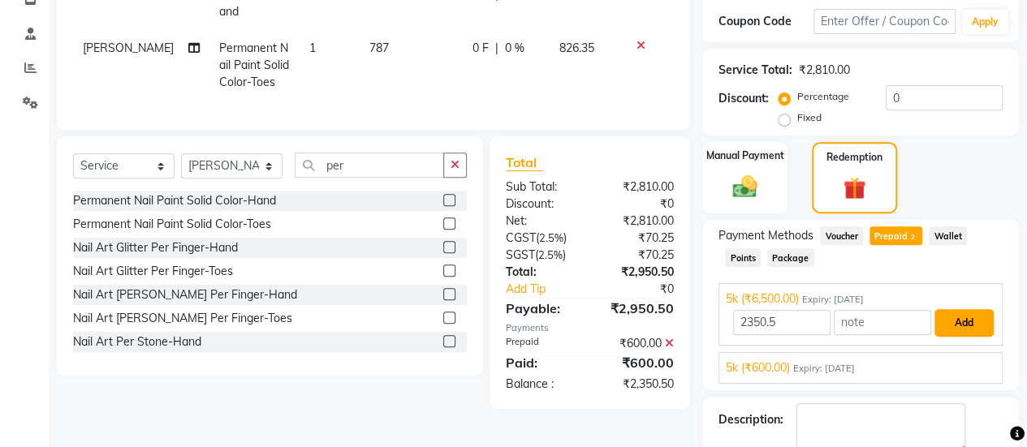
click at [950, 319] on button "Add" at bounding box center [964, 323] width 59 height 28
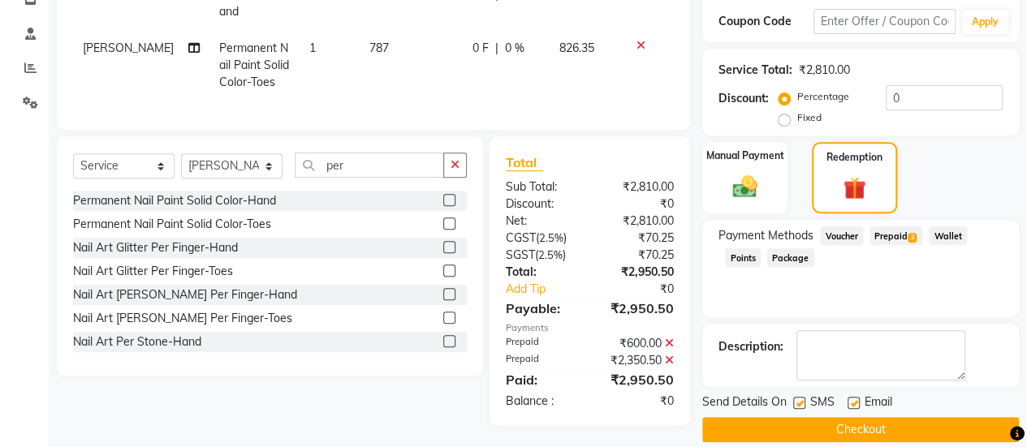
scroll to position [309, 0]
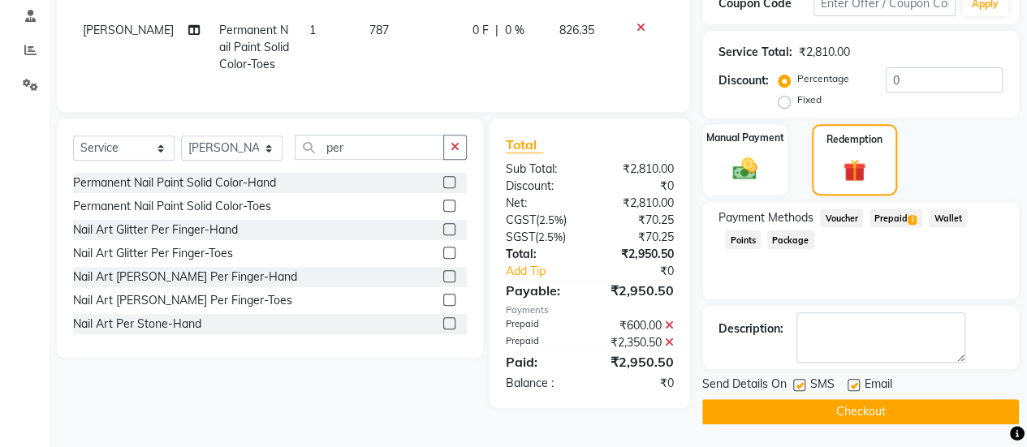
click at [884, 404] on button "Checkout" at bounding box center [860, 412] width 317 height 25
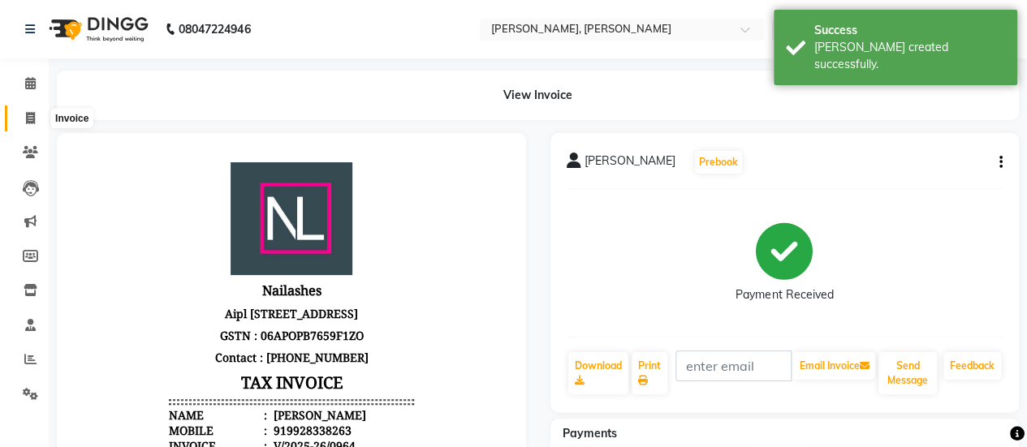
click at [34, 121] on icon at bounding box center [30, 118] width 9 height 12
select select "service"
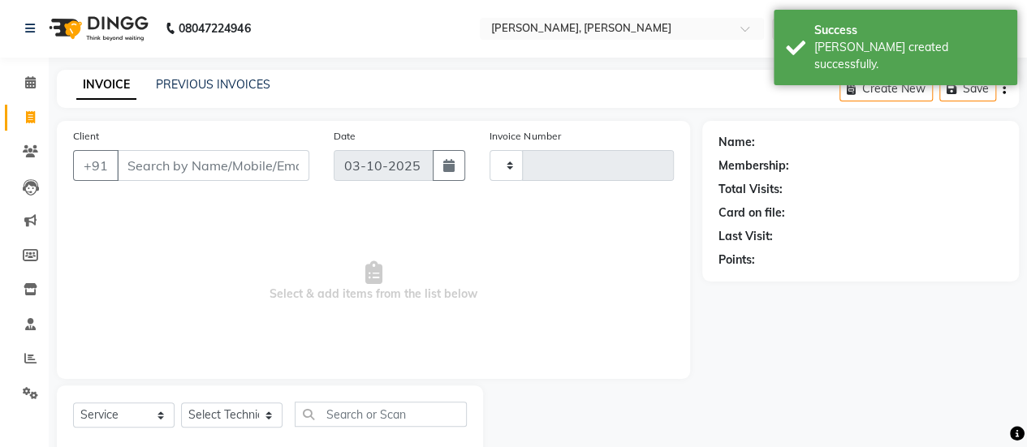
type input "0965"
select select "5749"
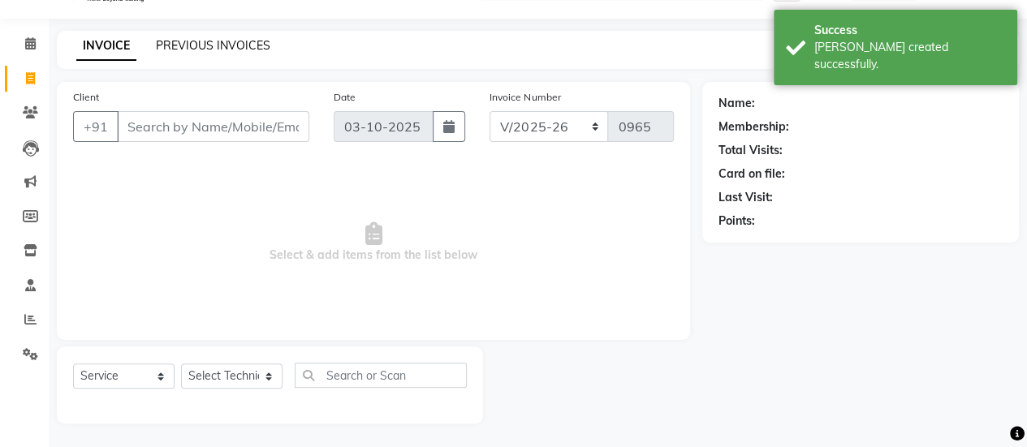
click at [185, 48] on link "PREVIOUS INVOICES" at bounding box center [213, 45] width 115 height 15
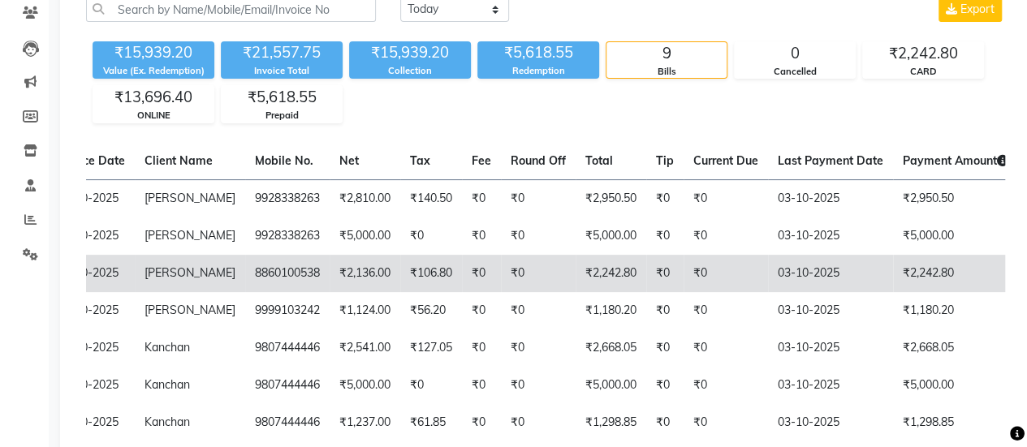
scroll to position [0, 130]
click at [815, 274] on td "03-10-2025" at bounding box center [831, 273] width 125 height 37
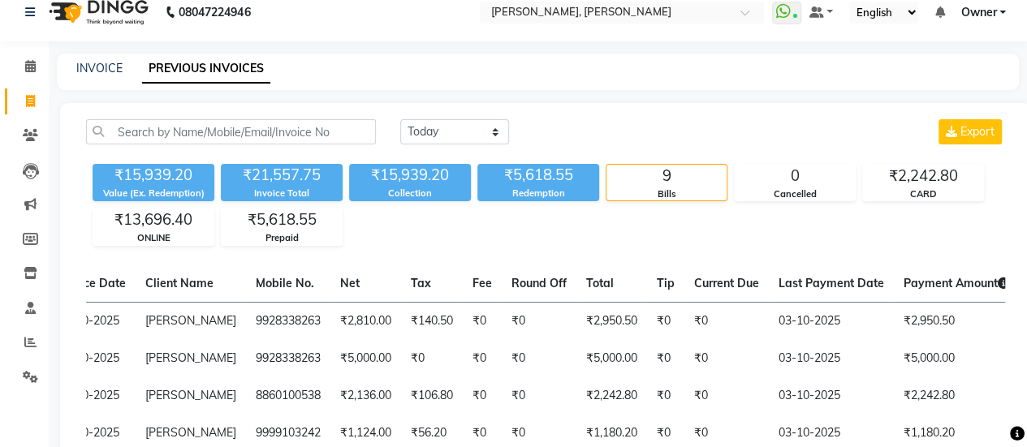
scroll to position [0, 0]
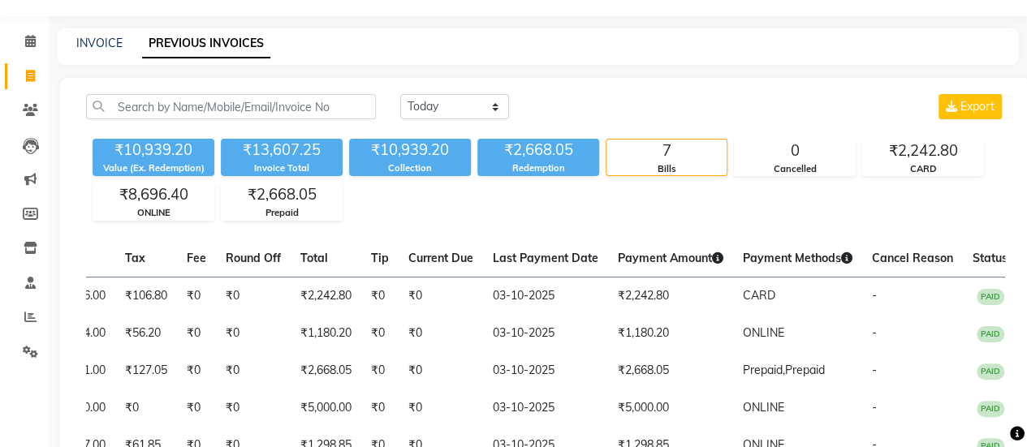
scroll to position [43, 0]
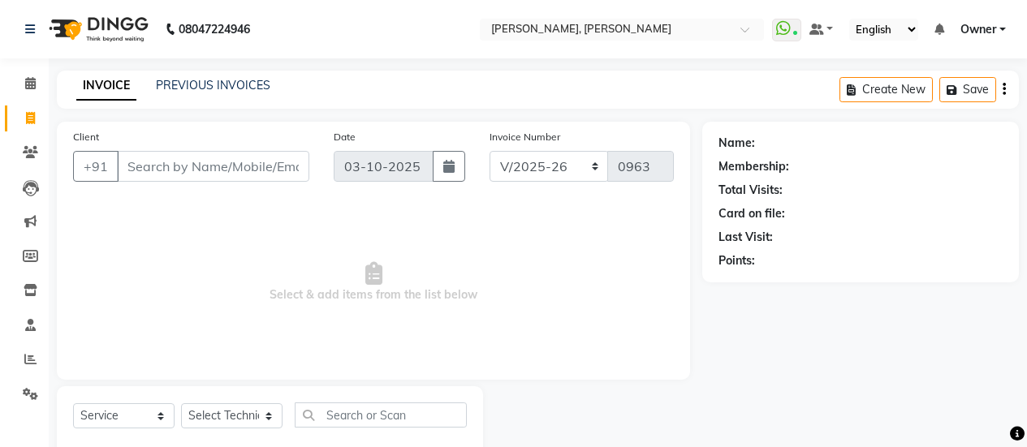
select select "5749"
select select "service"
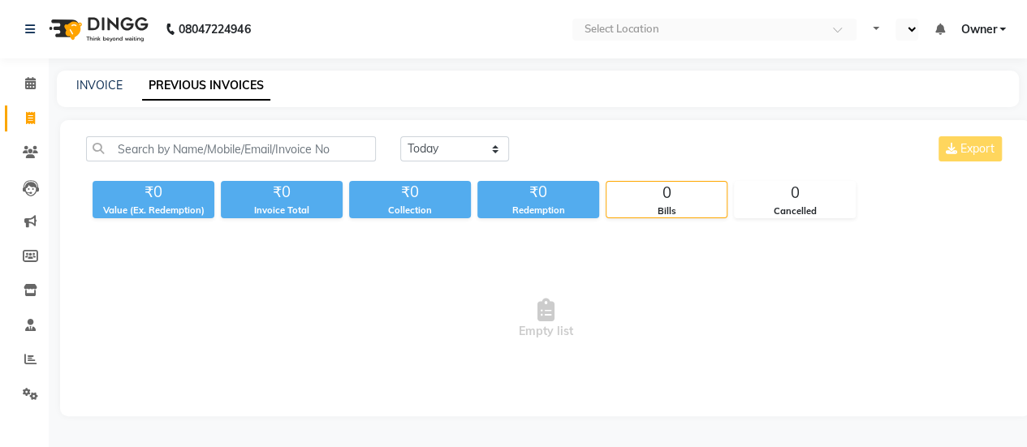
select select "en"
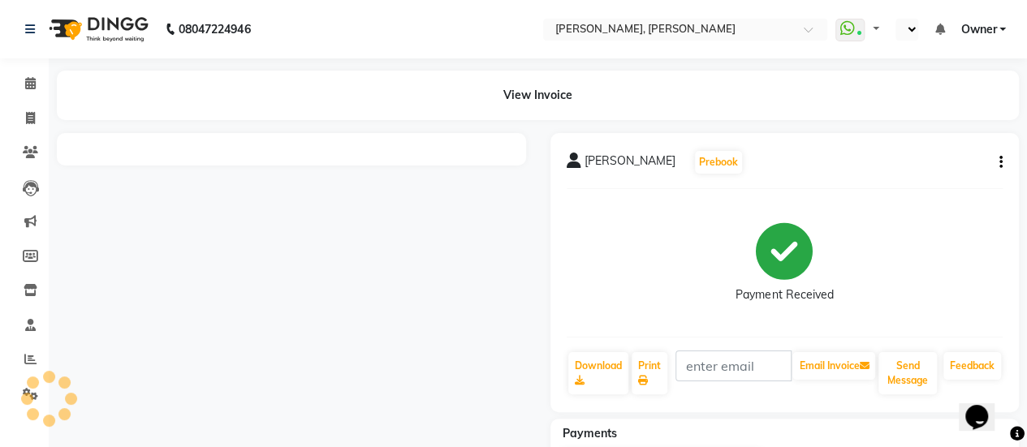
select select "en"
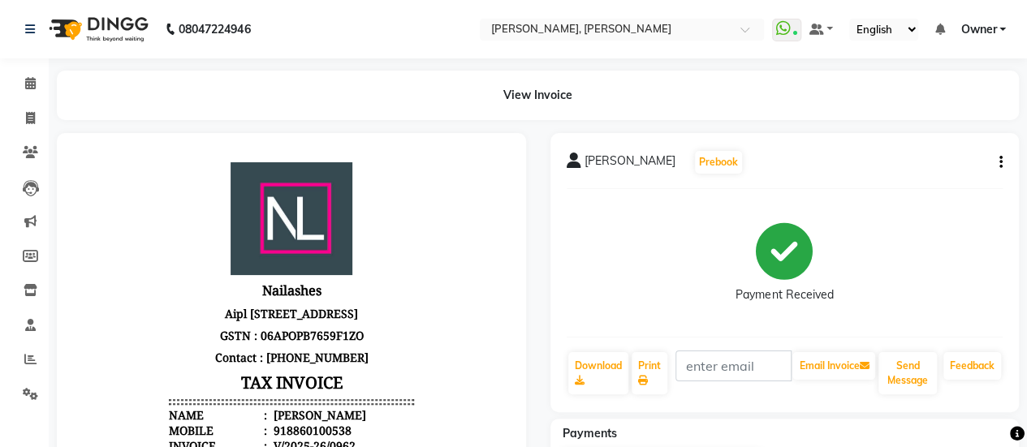
click at [1001, 162] on icon "button" at bounding box center [1001, 162] width 3 height 1
click at [951, 142] on div "Split Service Amount" at bounding box center [919, 142] width 111 height 20
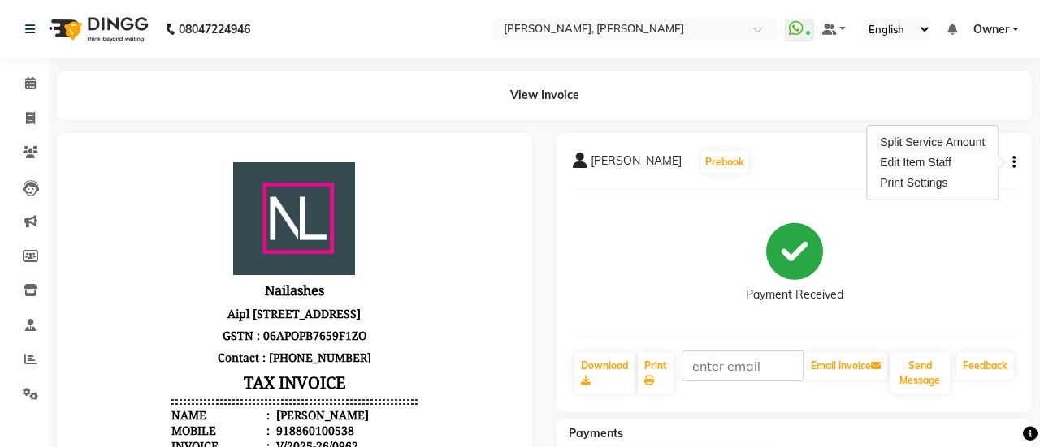
select select "39728"
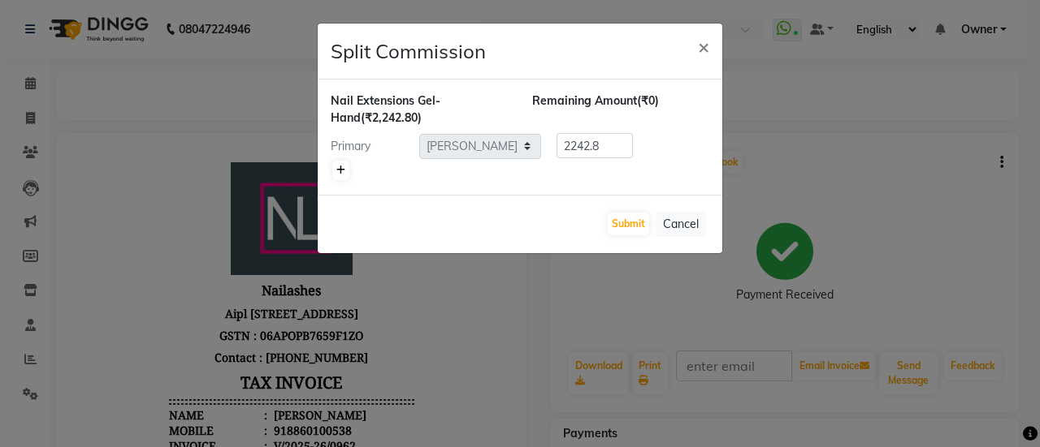
click at [344, 170] on icon at bounding box center [340, 171] width 9 height 10
type input "1121.4"
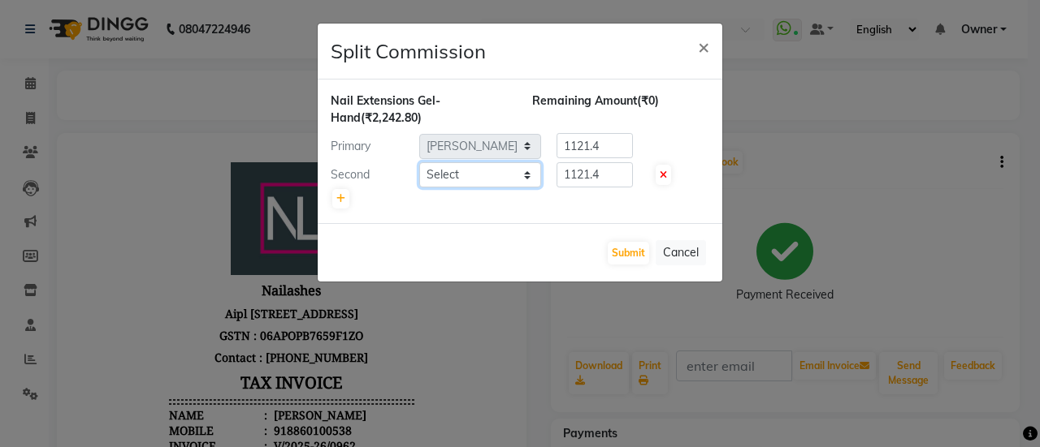
click at [447, 173] on select "Select ajay ATSING Chetan Manager Muskan Owner Prosanto Salome VIVEK" at bounding box center [480, 174] width 122 height 25
select select "60492"
click at [419, 162] on select "Select ajay ATSING Chetan Manager Muskan Owner Prosanto Salome VIVEK" at bounding box center [480, 174] width 122 height 25
click at [626, 256] on button "Submit" at bounding box center [627, 253] width 41 height 23
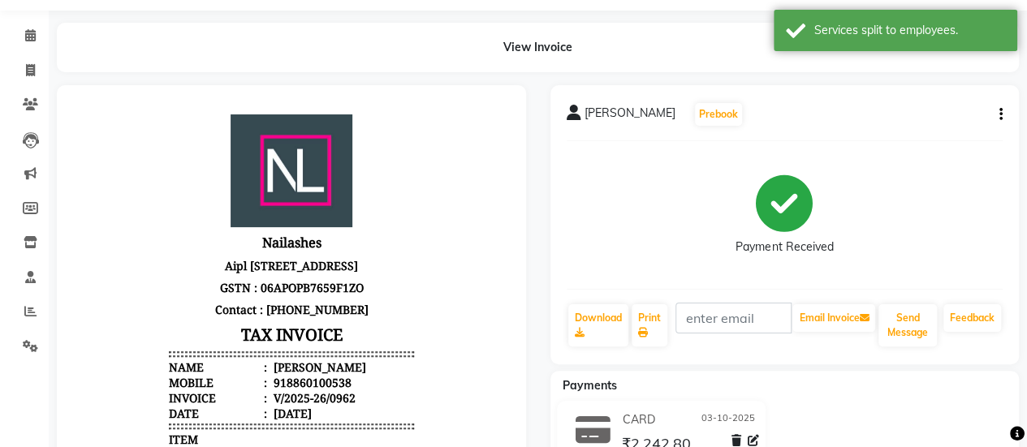
scroll to position [41, 0]
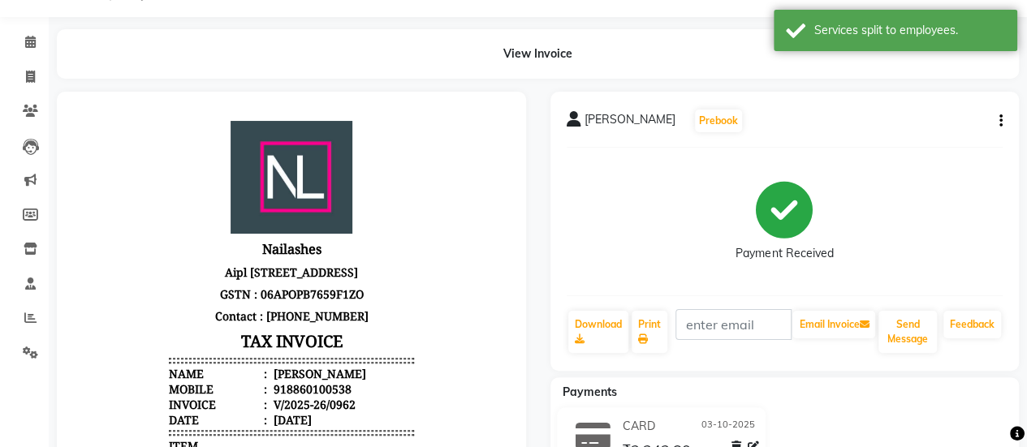
drag, startPoint x: 1005, startPoint y: 112, endPoint x: 999, endPoint y: 125, distance: 14.5
click at [999, 125] on div "Suhani Prebook Payment Received Download Print Email Invoice Send Message Feedb…" at bounding box center [785, 231] width 469 height 279
click at [1000, 122] on icon "button" at bounding box center [1001, 121] width 3 height 1
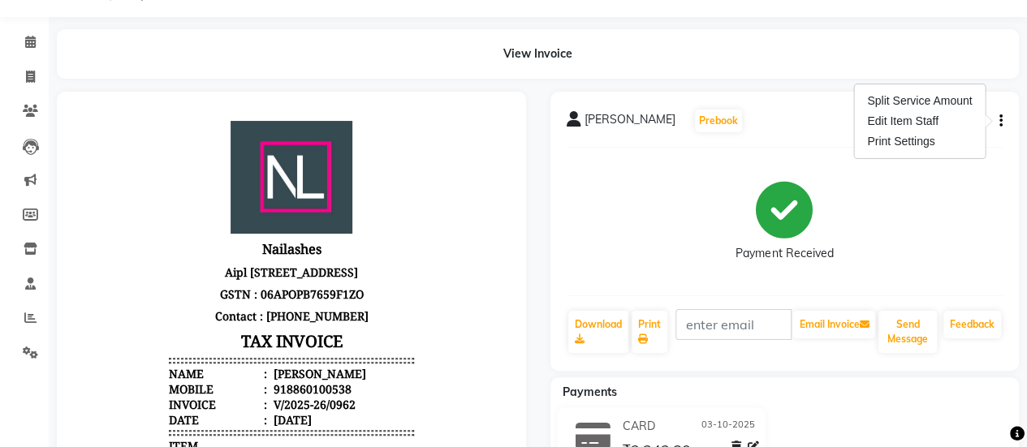
click at [809, 102] on div "Suhani Prebook Payment Received Download Print Email Invoice Send Message Feedb…" at bounding box center [785, 231] width 469 height 279
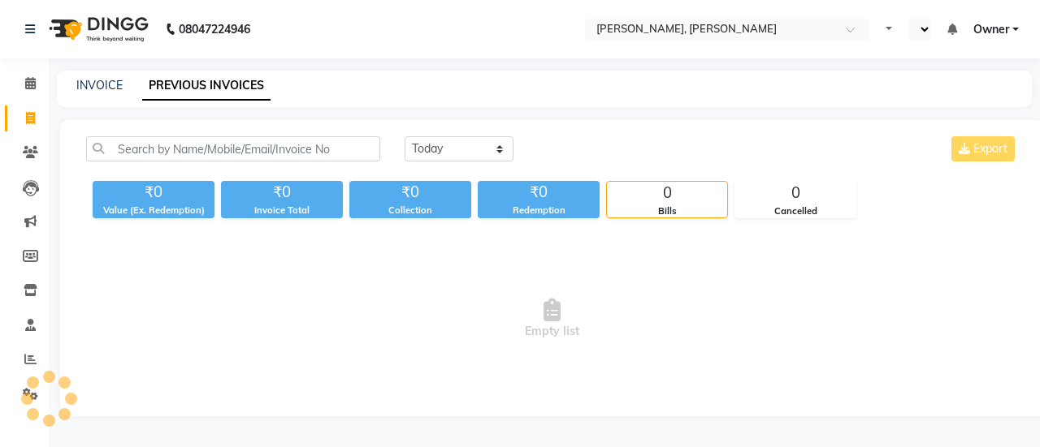
select select "en"
